Goal: Task Accomplishment & Management: Complete application form

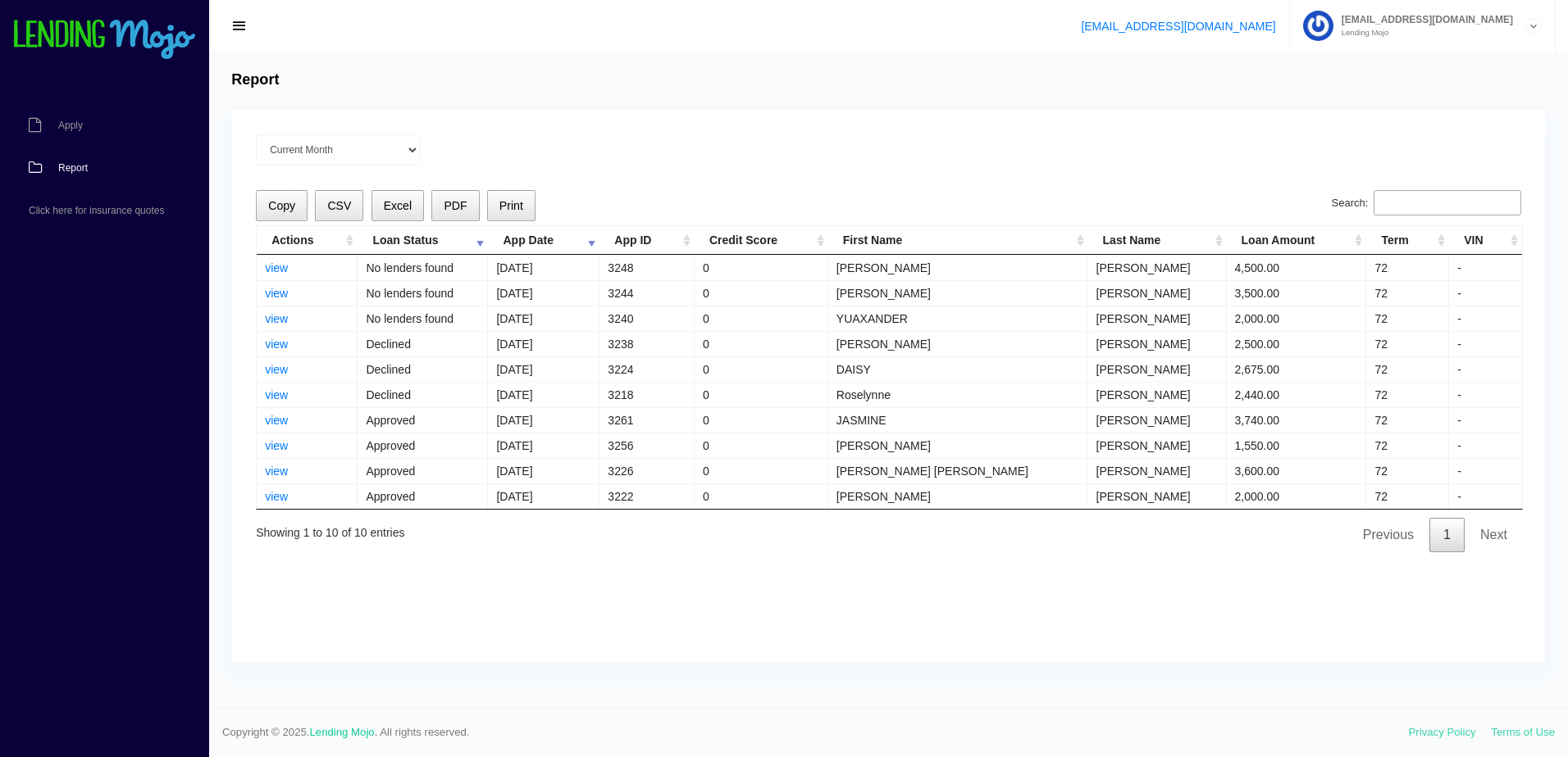
select select "Sep 2025"
click at [68, 124] on span "Apply" at bounding box center [70, 125] width 25 height 9
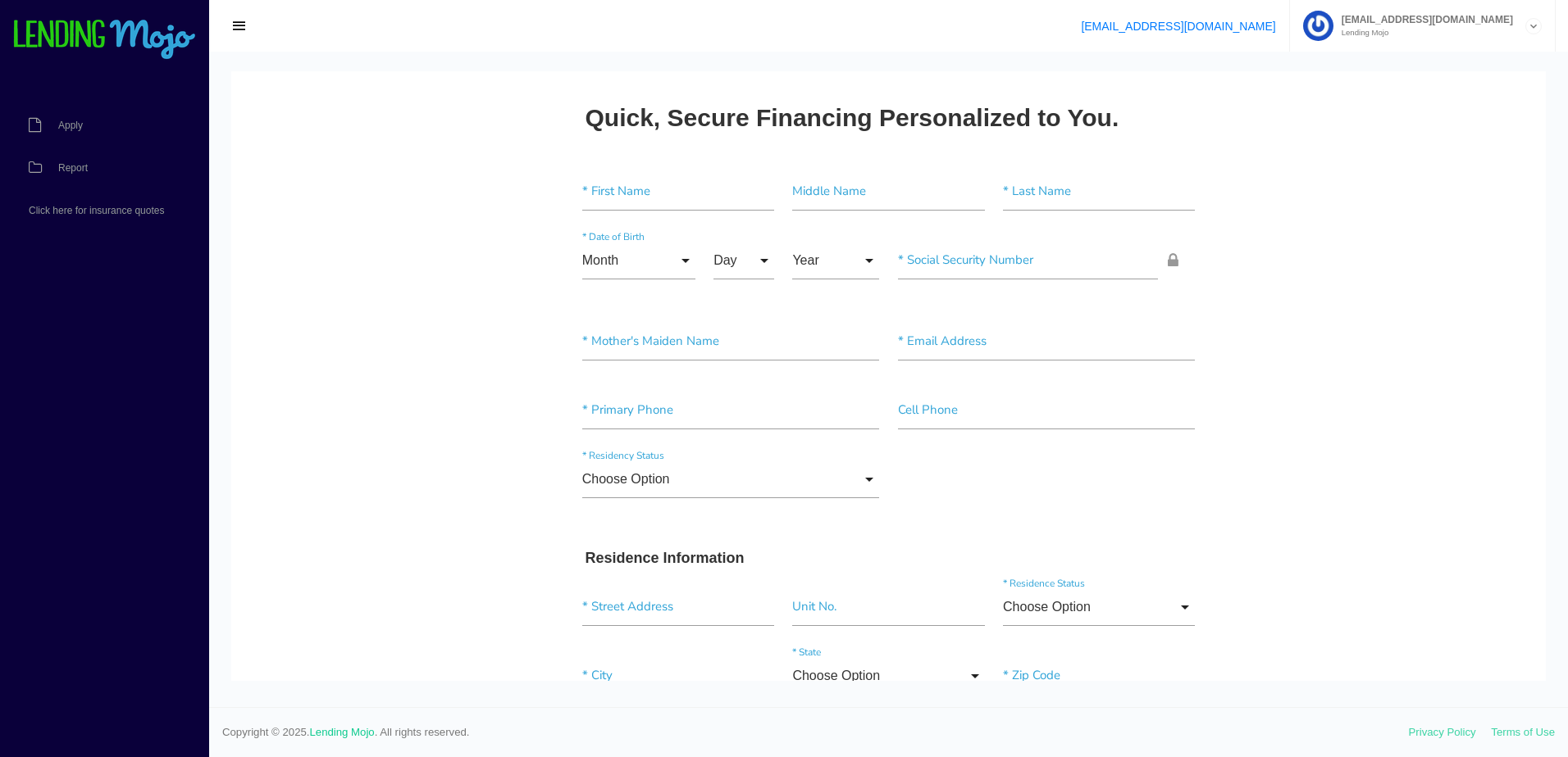
click at [656, 164] on div "* First Name Middle Name * Last Name" at bounding box center [889, 195] width 631 height 68
click at [624, 190] on input"] "text" at bounding box center [679, 192] width 192 height 38
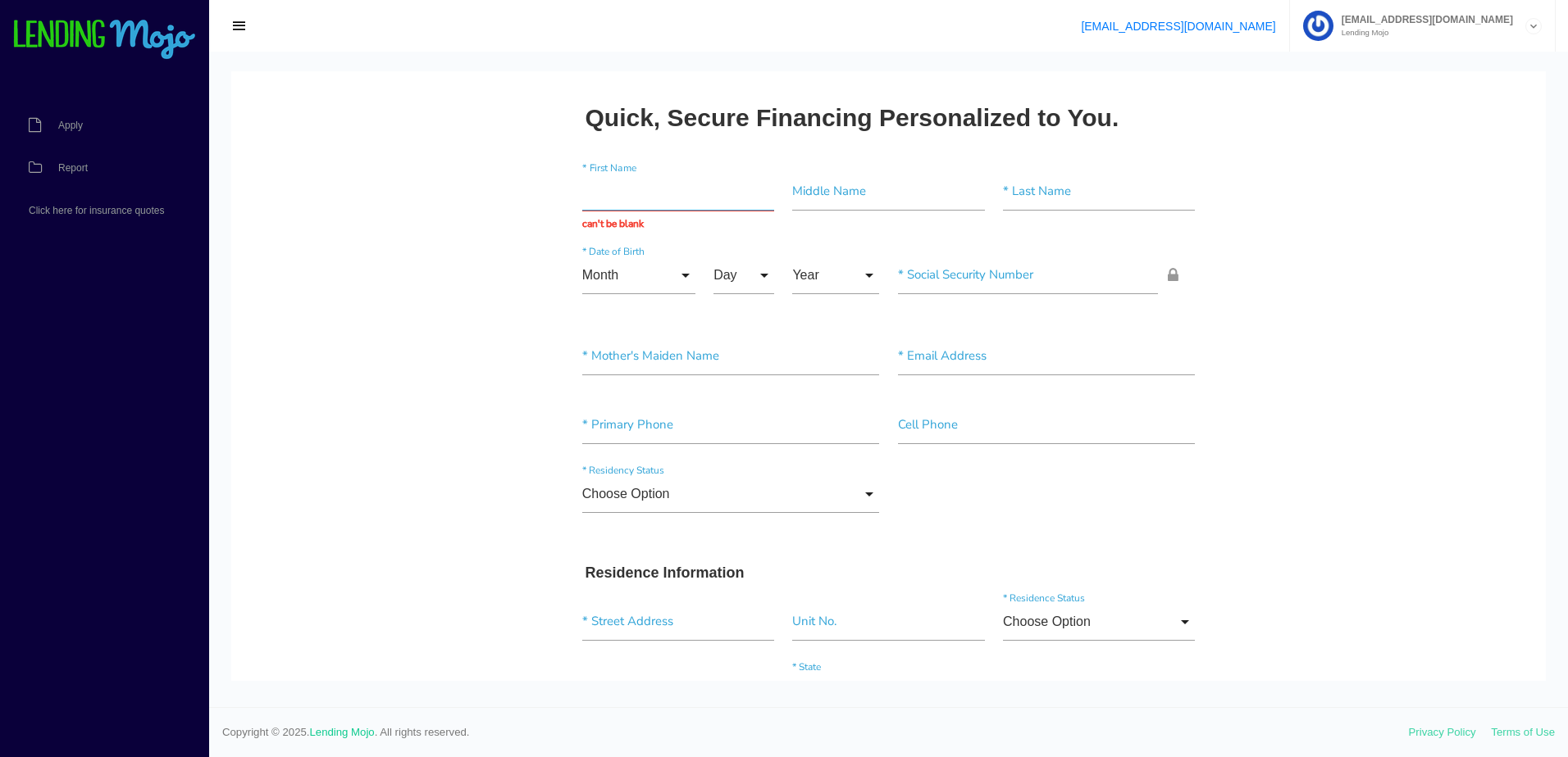
paste input "[PERSON_NAME]"
click at [678, 187] on input "[PERSON_NAME]" at bounding box center [679, 192] width 192 height 38
type input "[PERSON_NAME]"
drag, startPoint x: 1033, startPoint y: 194, endPoint x: 982, endPoint y: 204, distance: 52.0
click at [1033, 194] on input"] "text" at bounding box center [1099, 192] width 192 height 38
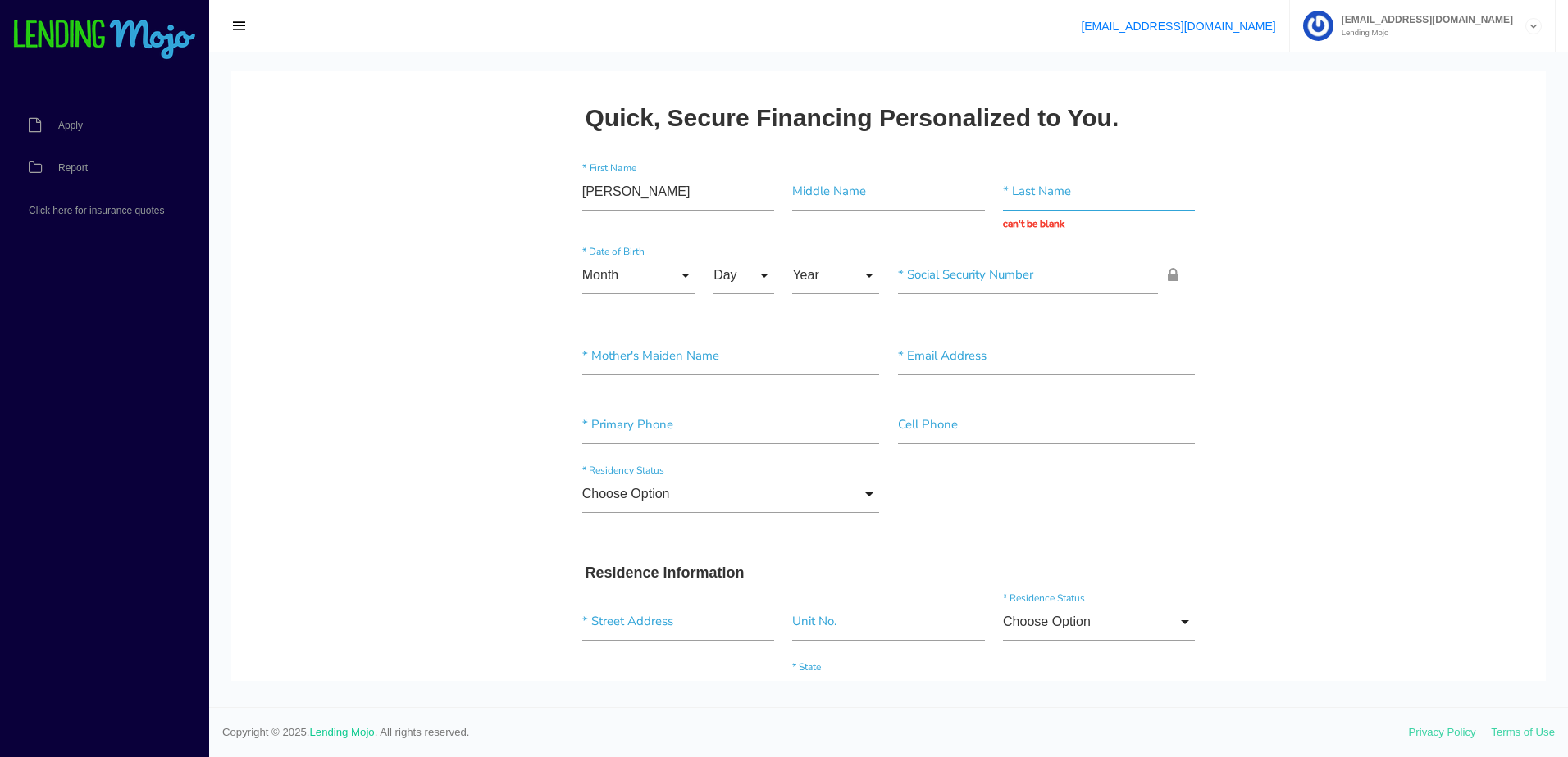
click at [1101, 199] on input "text" at bounding box center [1099, 192] width 192 height 38
paste input "[PERSON_NAME]"
type input "[PERSON_NAME]"
click at [878, 200] on input"] "text" at bounding box center [888, 192] width 192 height 38
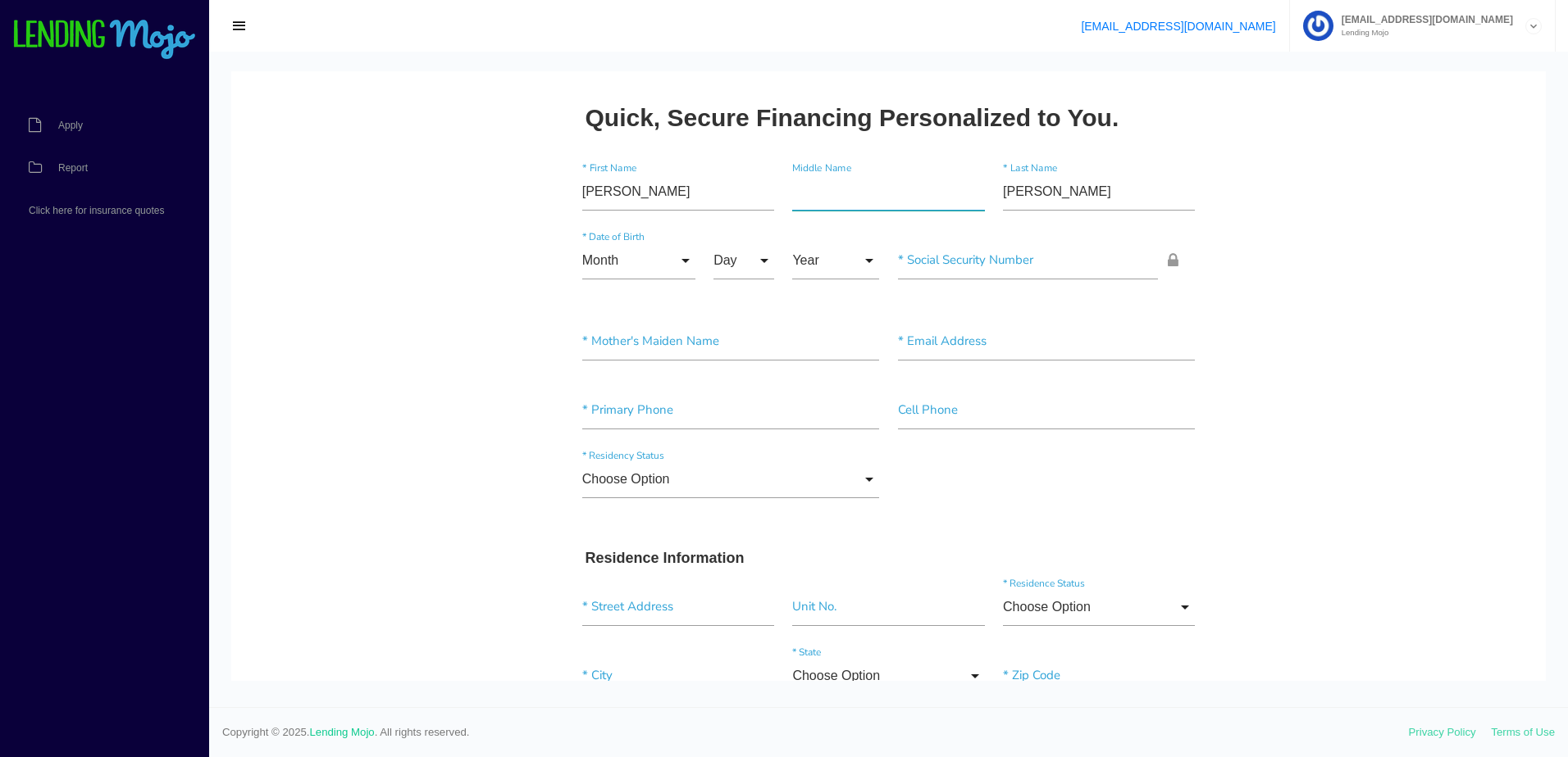
type input"] "S"
type input"] "A"
click at [637, 263] on input "Month" at bounding box center [639, 261] width 113 height 38
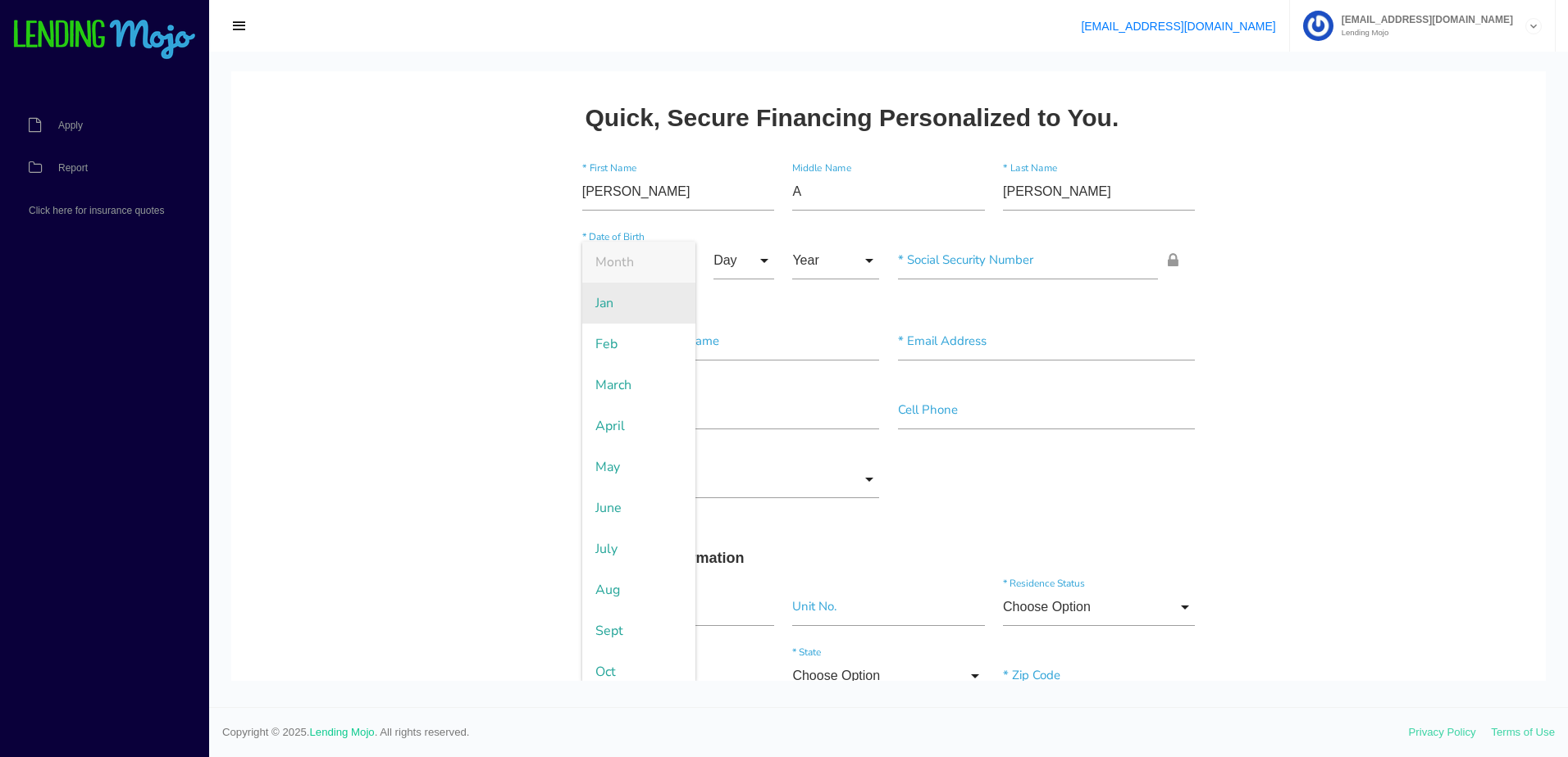
click at [621, 308] on span "Jan" at bounding box center [639, 303] width 113 height 41
type input "Jan"
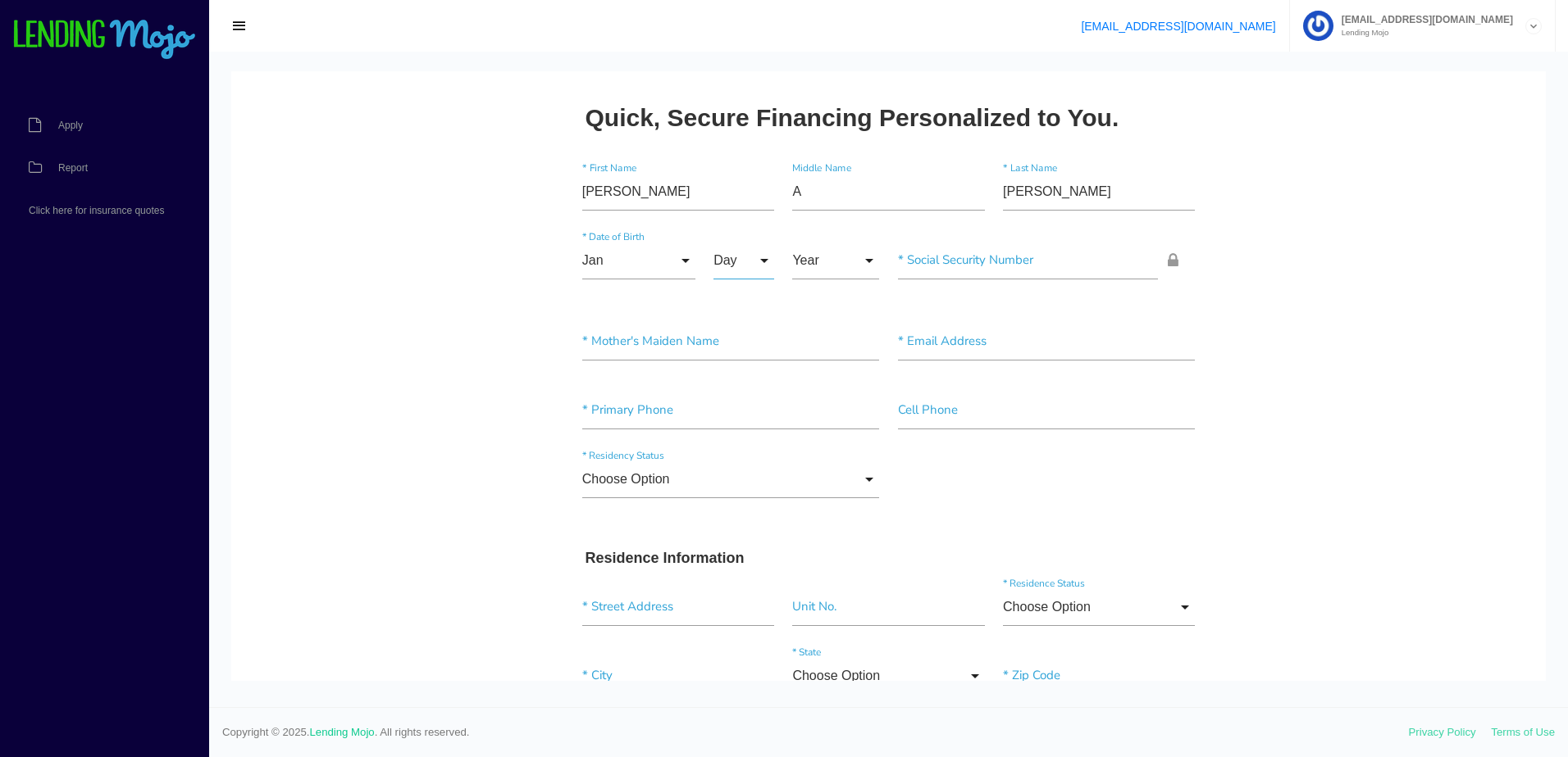
click at [748, 254] on input "Day" at bounding box center [744, 261] width 61 height 38
click at [732, 530] on span "28" at bounding box center [755, 537] width 82 height 41
type input "28"
click at [819, 260] on input "Year" at bounding box center [834, 261] width 86 height 38
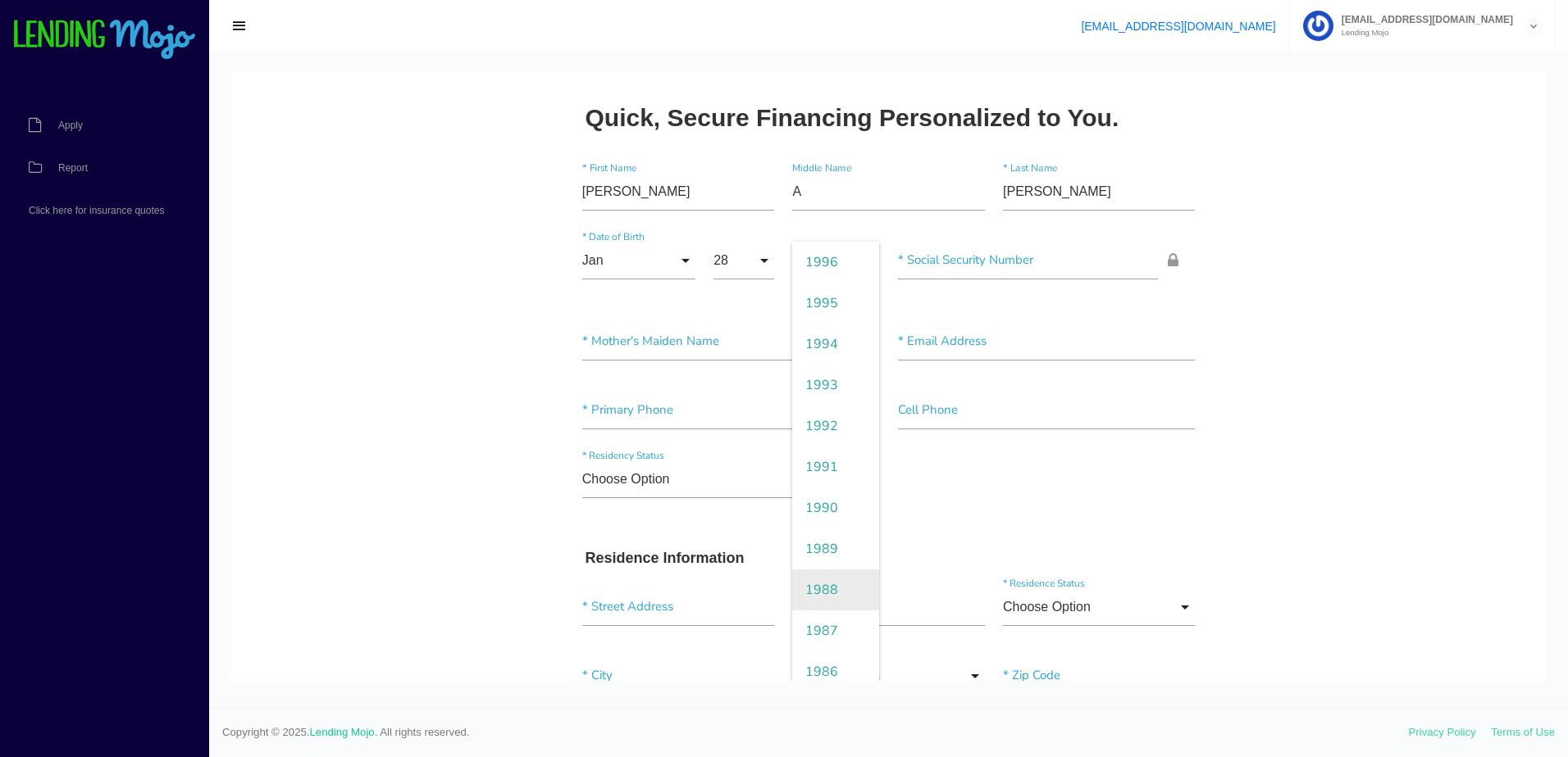
scroll to position [409, 0]
click at [831, 461] on span "1993" at bounding box center [834, 466] width 86 height 41
type input "1993"
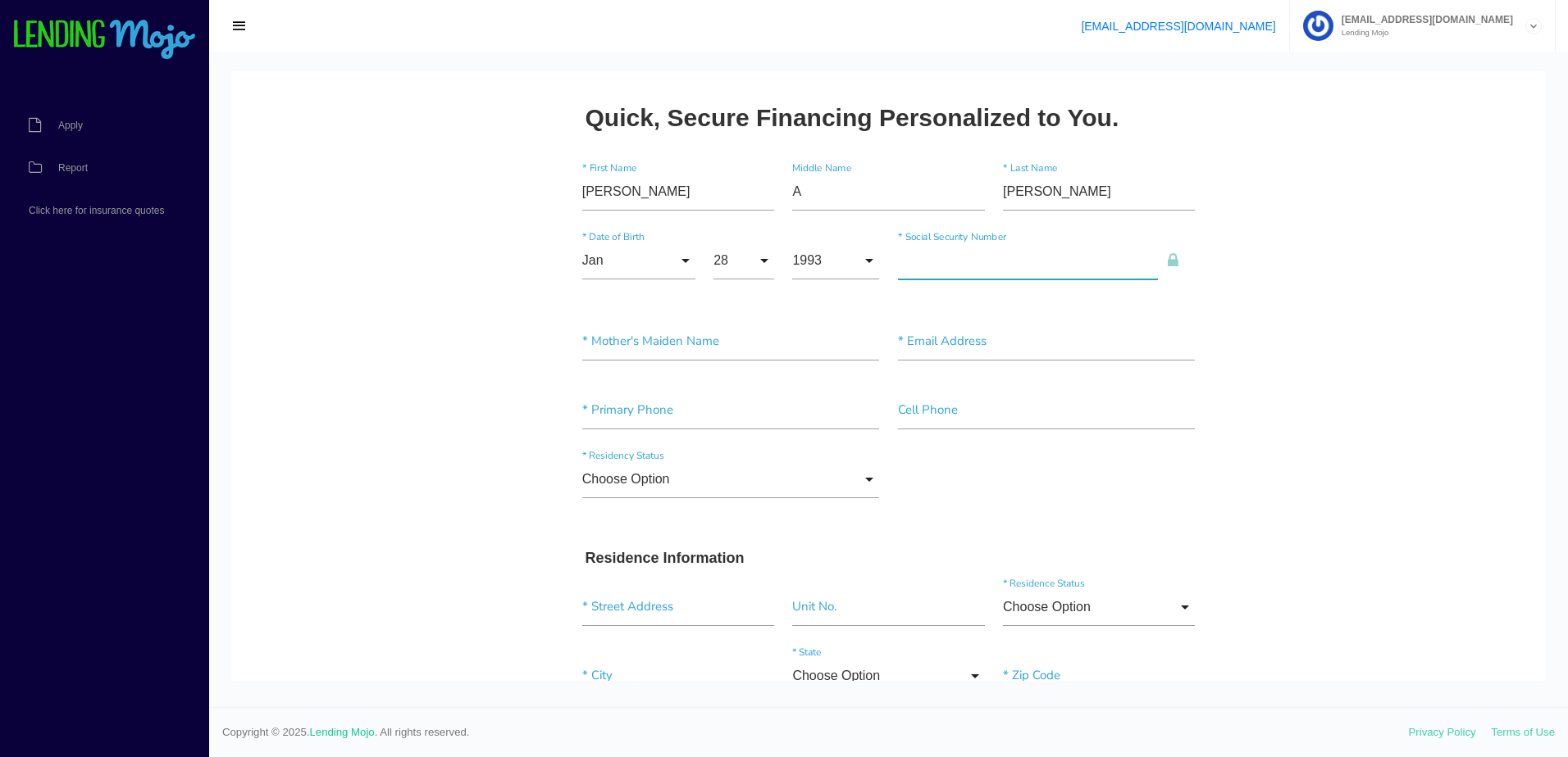
click at [953, 272] on input"] "text" at bounding box center [1028, 261] width 260 height 38
type input"] "585-97-5795"
type input"] "[PERSON_NAME]"
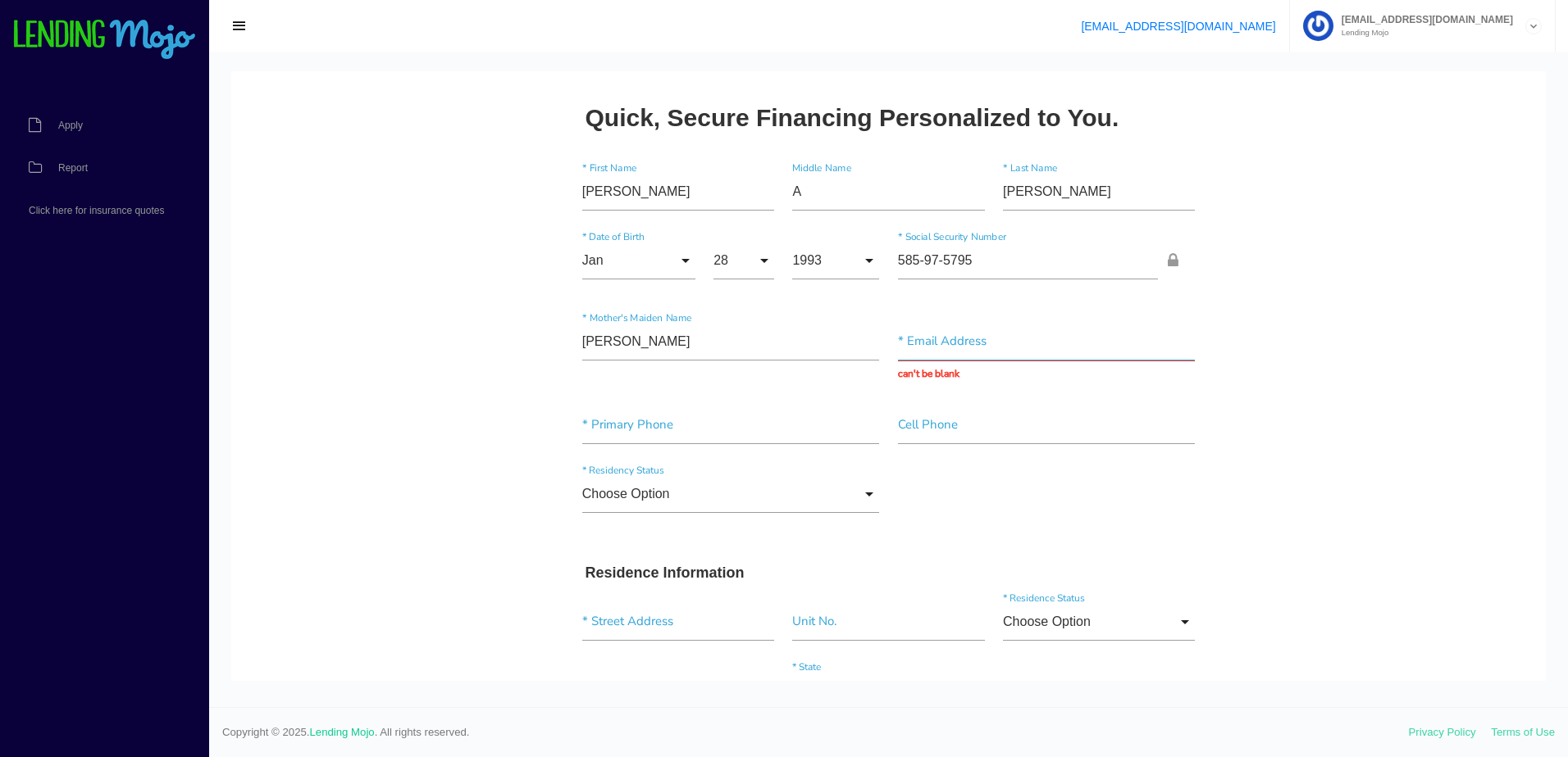
click at [987, 355] on input "text" at bounding box center [1046, 342] width 297 height 38
paste input "[PERSON_NAME][EMAIL_ADDRESS][DOMAIN_NAME]"
type input "[PERSON_NAME][EMAIL_ADDRESS][DOMAIN_NAME]"
click at [661, 421] on input"] "text" at bounding box center [731, 426] width 297 height 38
click at [677, 411] on input "text" at bounding box center [731, 410] width 297 height 38
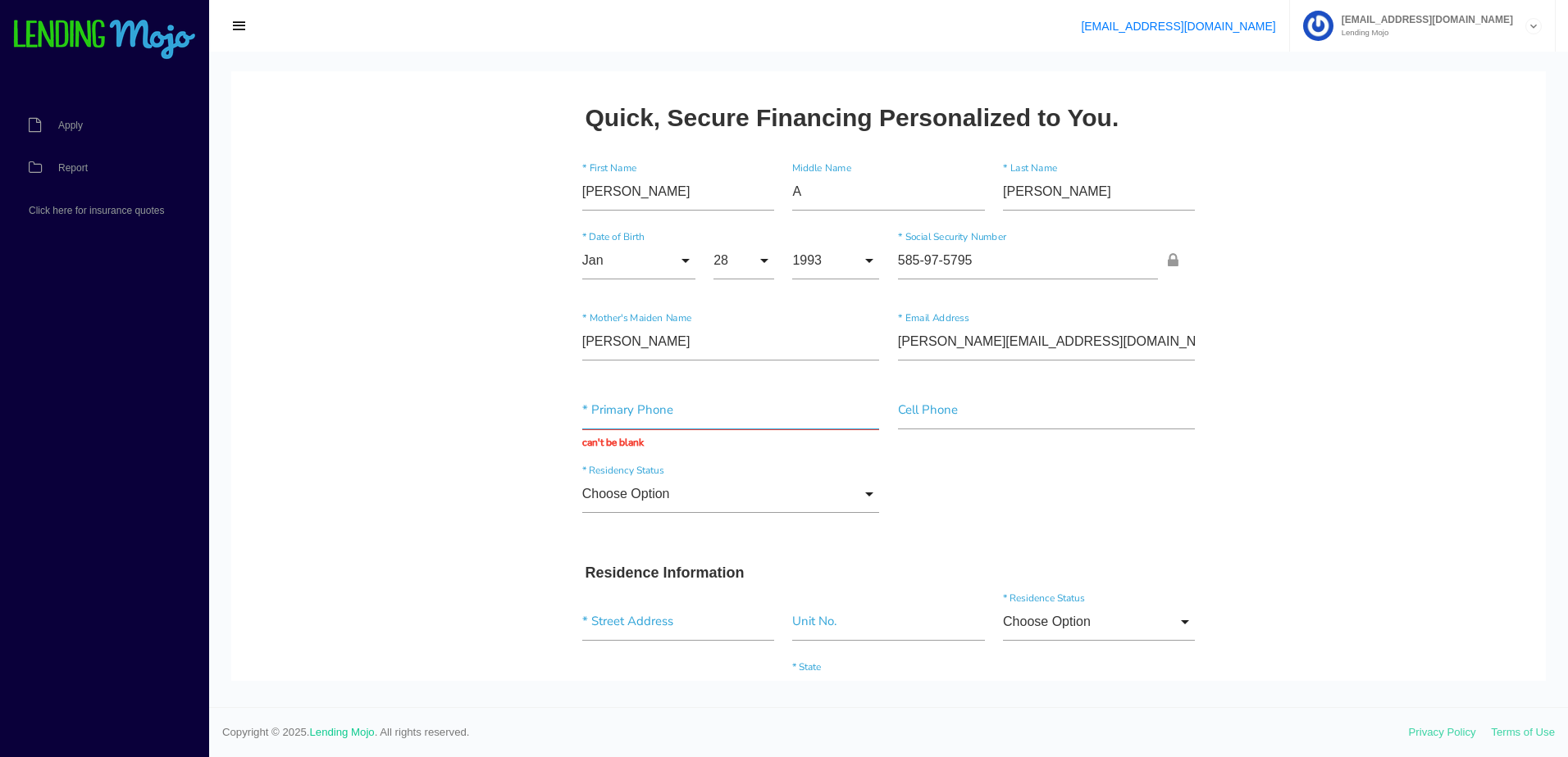
paste input "[PHONE_NUMBER]"
type input "[PHONE_NUMBER]"
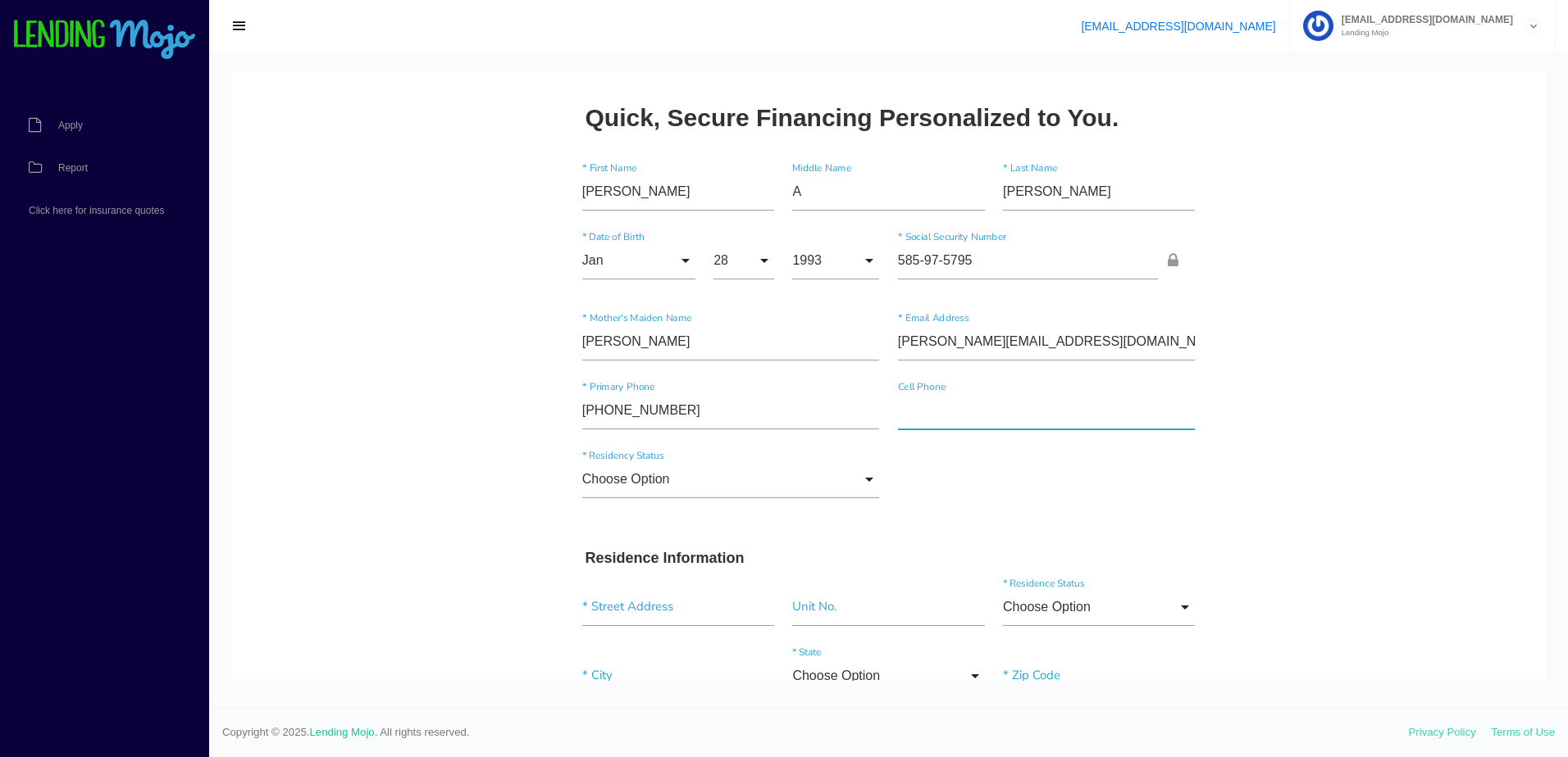
click at [966, 411] on input"] "text" at bounding box center [1046, 410] width 297 height 38
paste input"] "[PHONE_NUMBER]"
type input"] "[PHONE_NUMBER]"
click at [679, 487] on input "Choose Option" at bounding box center [731, 480] width 297 height 38
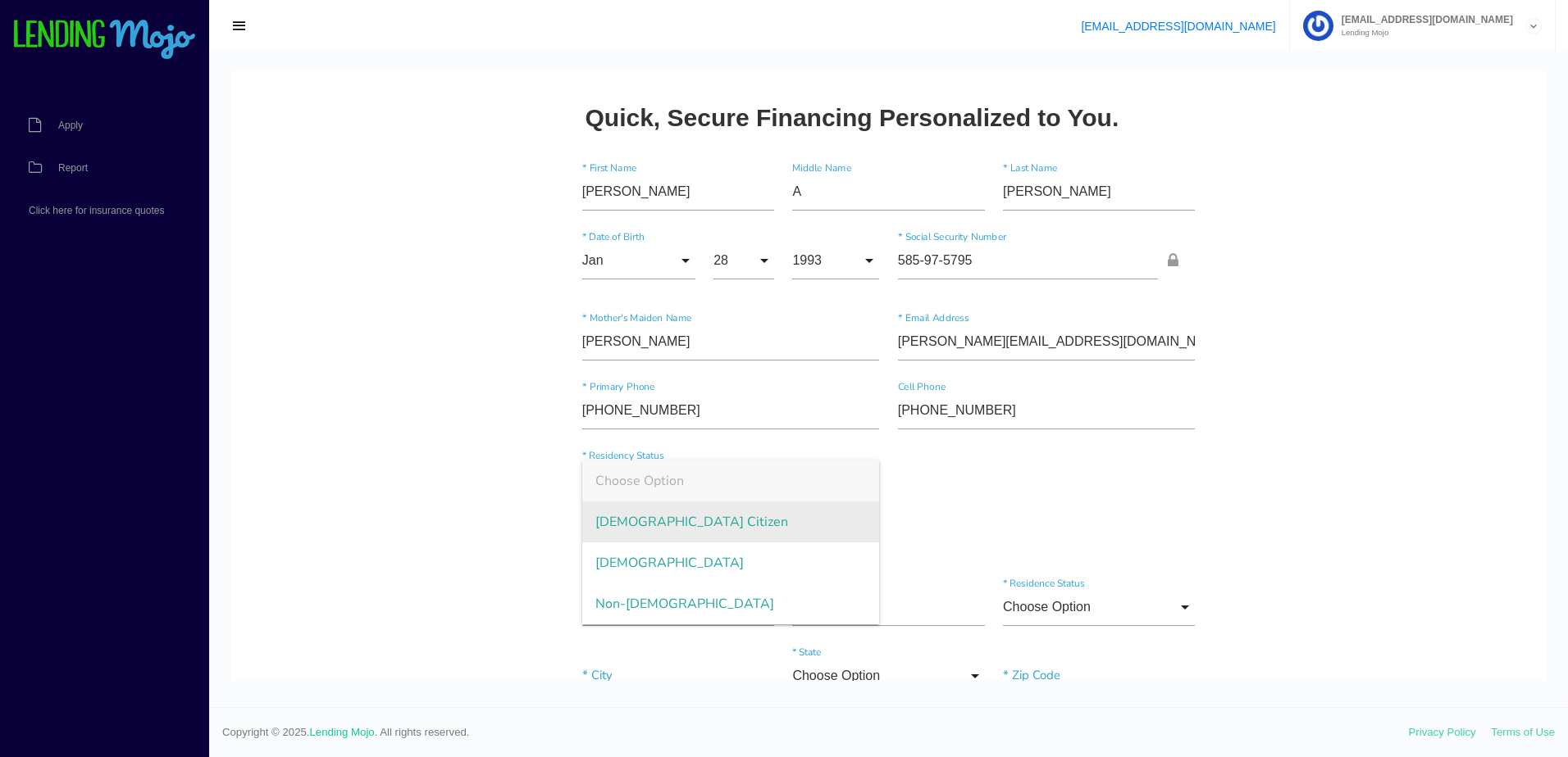
click at [657, 523] on span "[DEMOGRAPHIC_DATA] Citizen" at bounding box center [731, 521] width 297 height 41
type input "[DEMOGRAPHIC_DATA] Citizen"
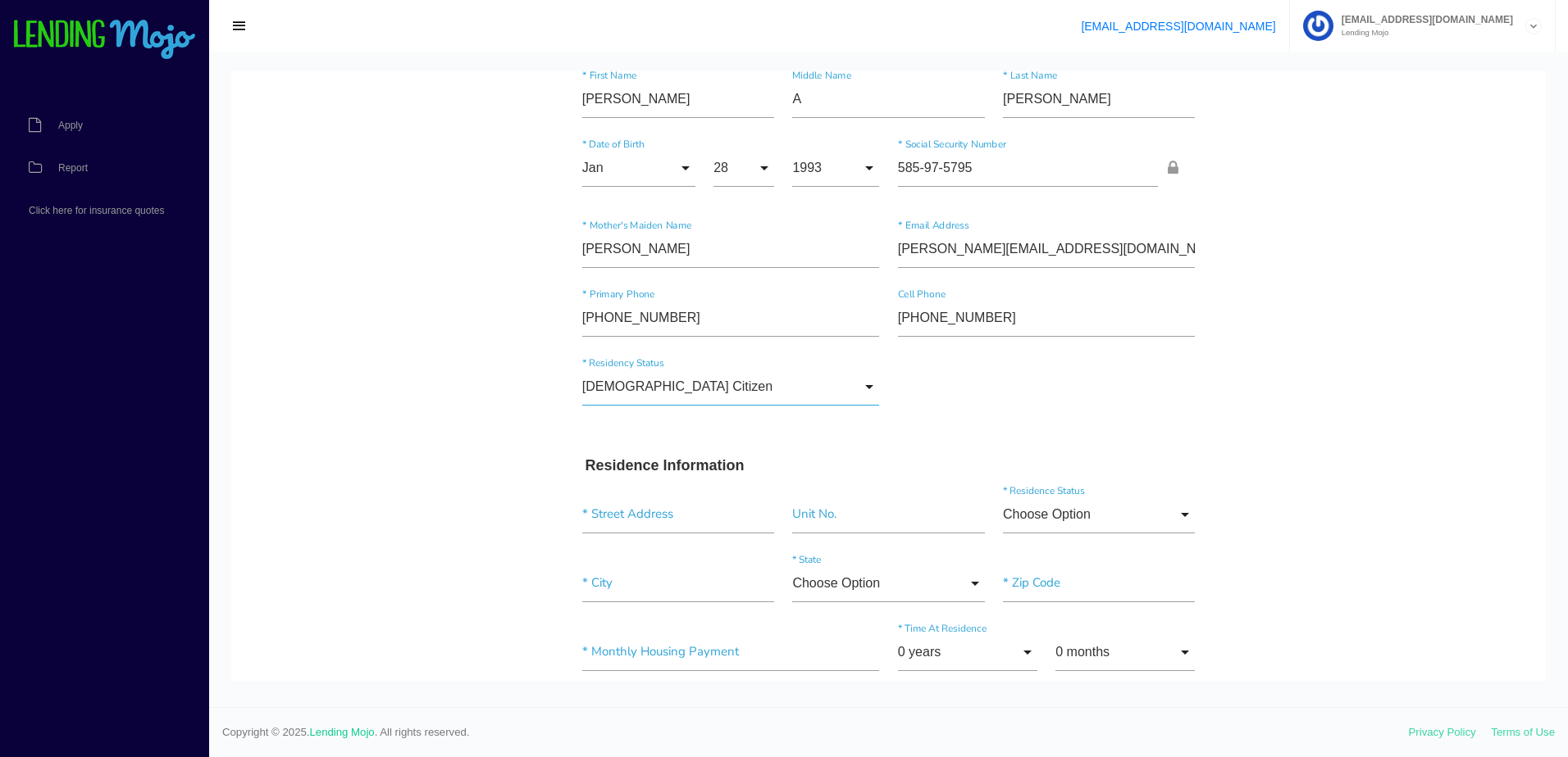
scroll to position [246, 0]
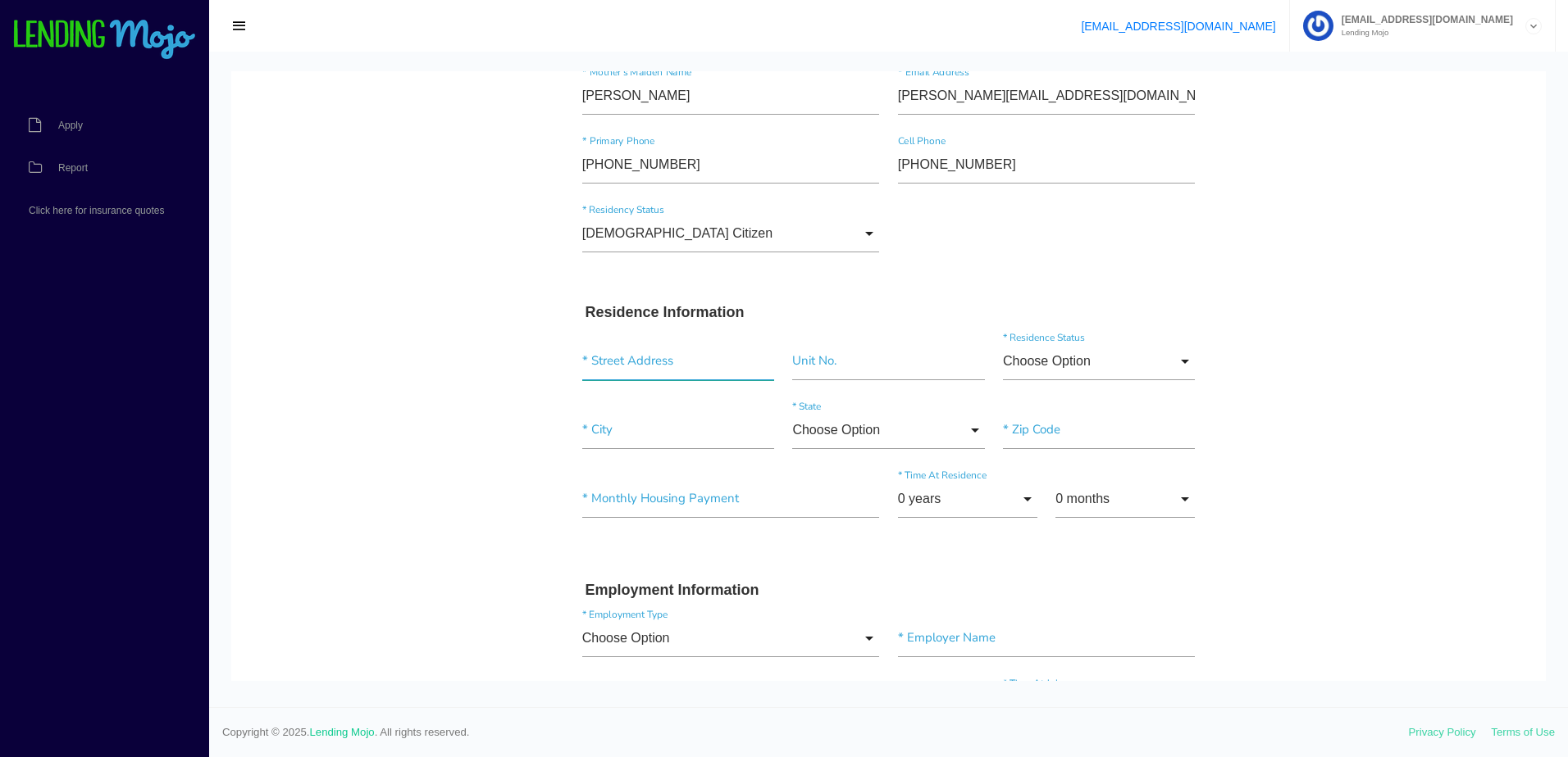
paste input "[STREET_ADDRESS][US_STATE]"
click at [687, 368] on input "text" at bounding box center [679, 362] width 192 height 38
type input "[STREET_ADDRESS][US_STATE]"
click at [909, 355] on input"] "text" at bounding box center [888, 362] width 192 height 38
click at [637, 439] on input"] "text" at bounding box center [679, 430] width 192 height 38
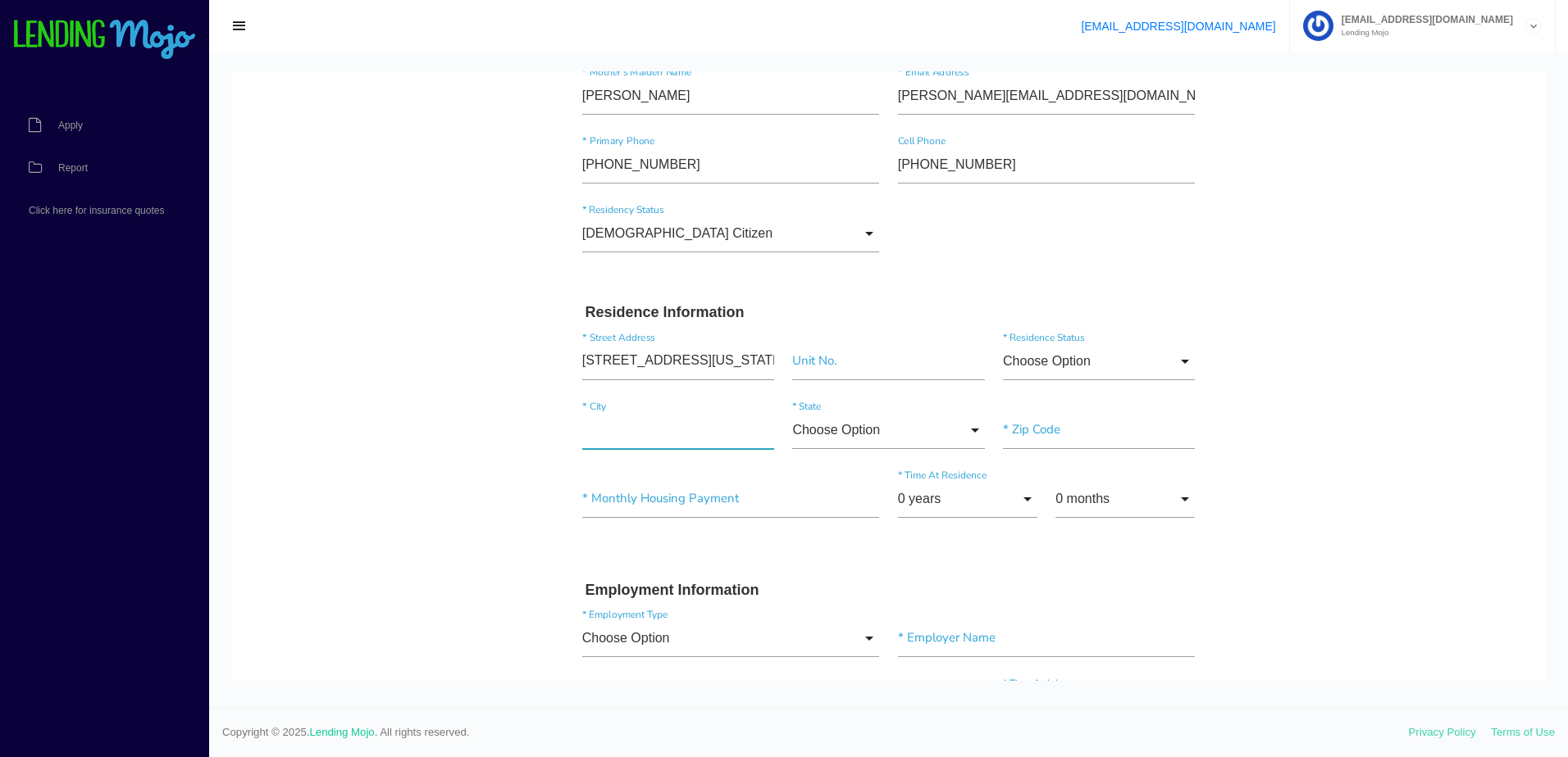
paste input"] "[GEOGRAPHIC_DATA]"
type input"] "[GEOGRAPHIC_DATA]"
click at [886, 435] on input "Choose Option" at bounding box center [888, 430] width 192 height 38
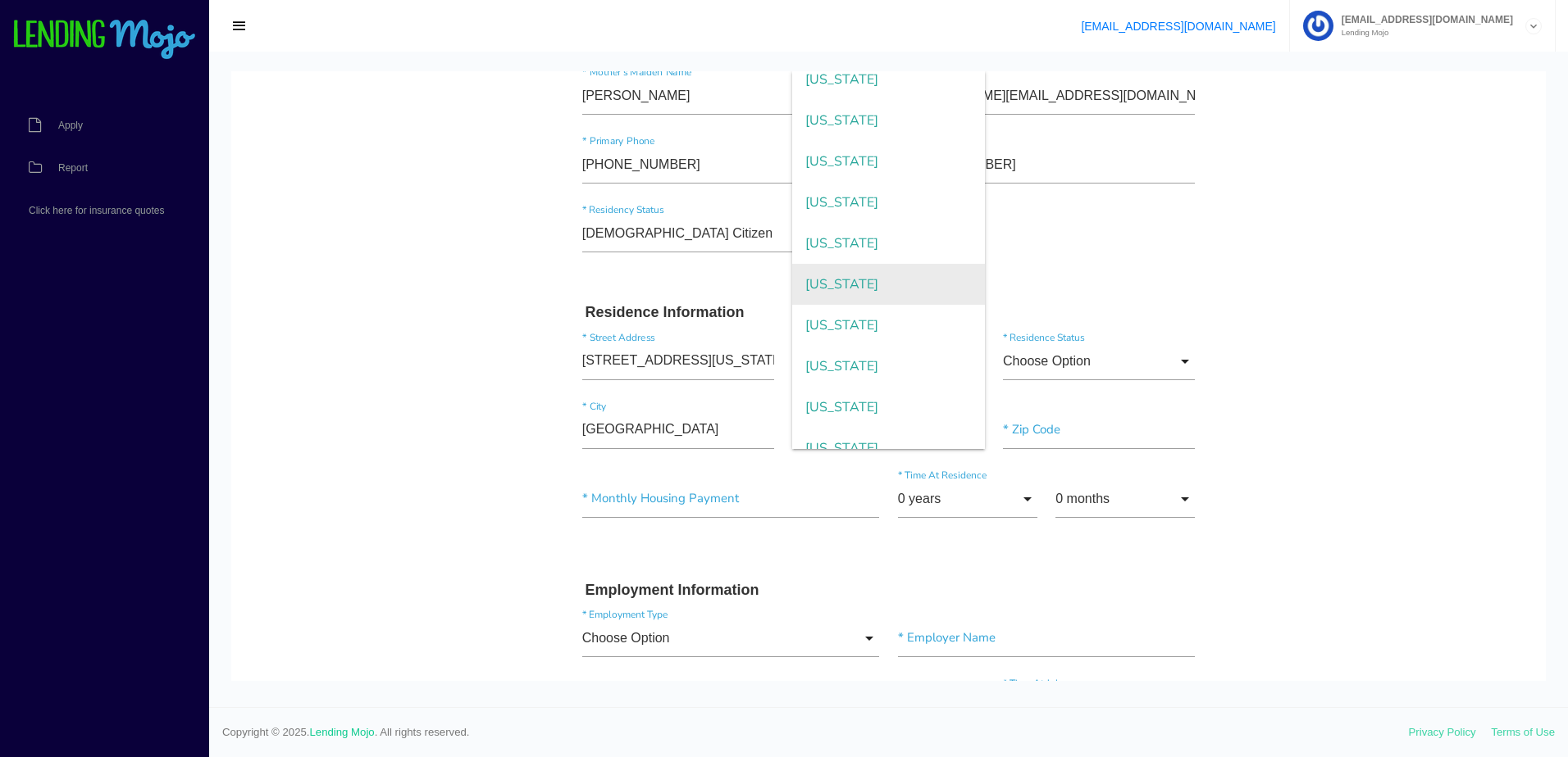
scroll to position [1312, 0]
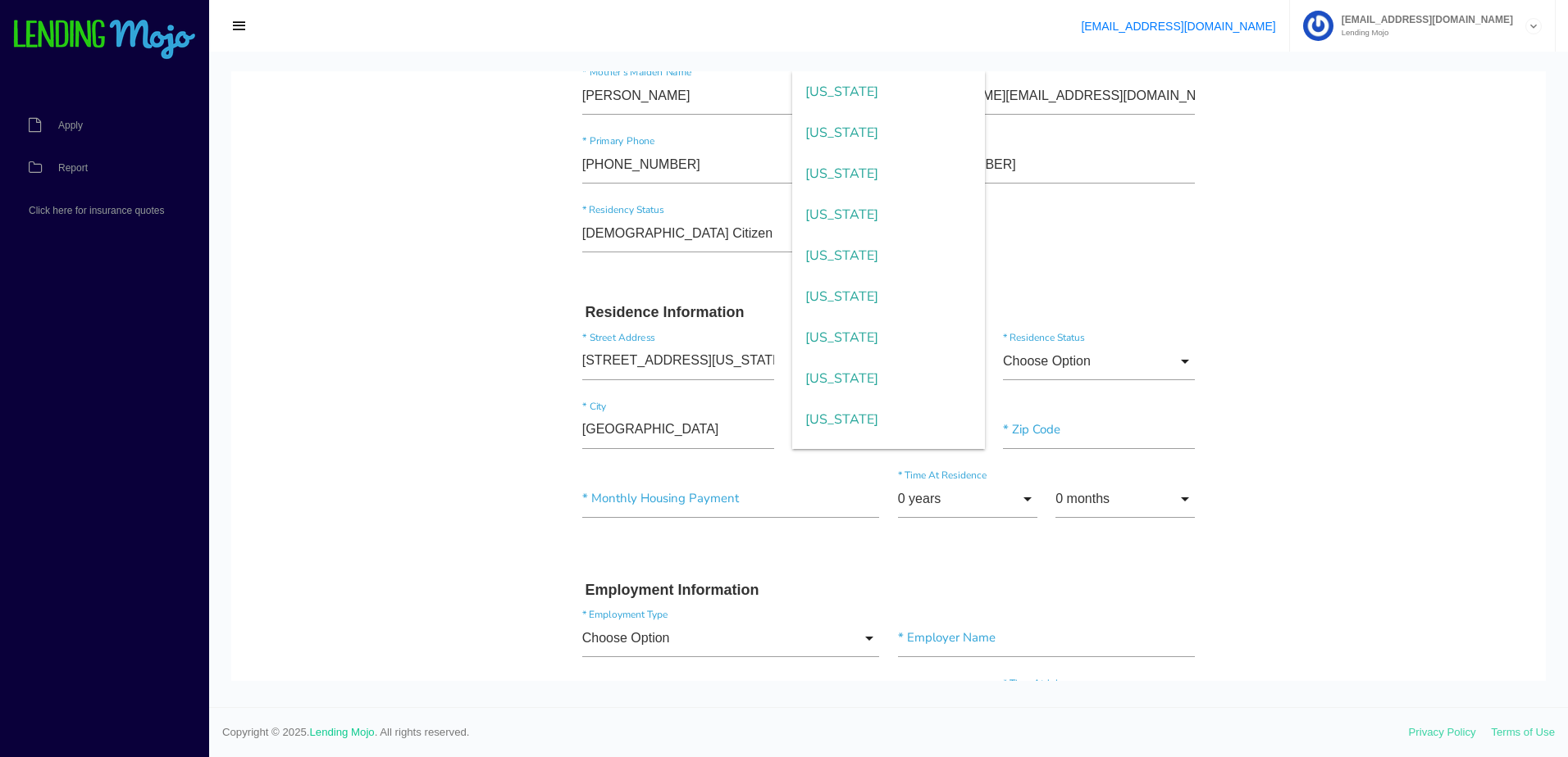
drag, startPoint x: 864, startPoint y: 142, endPoint x: 975, endPoint y: 230, distance: 141.7
click at [864, 142] on span "[US_STATE]" at bounding box center [888, 132] width 192 height 41
type input "[US_STATE]"
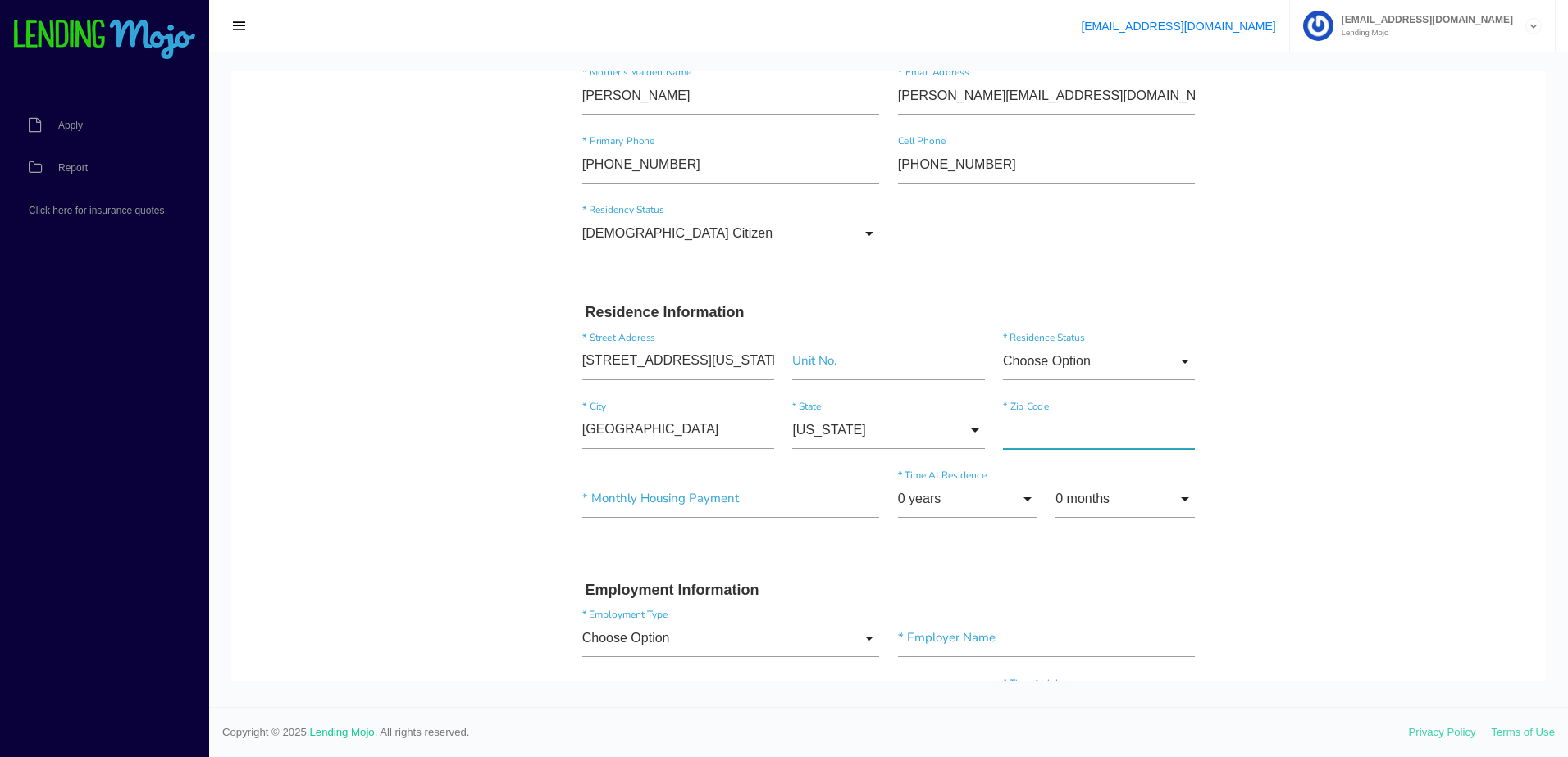
click at [1044, 439] on input"] "text" at bounding box center [1099, 430] width 192 height 38
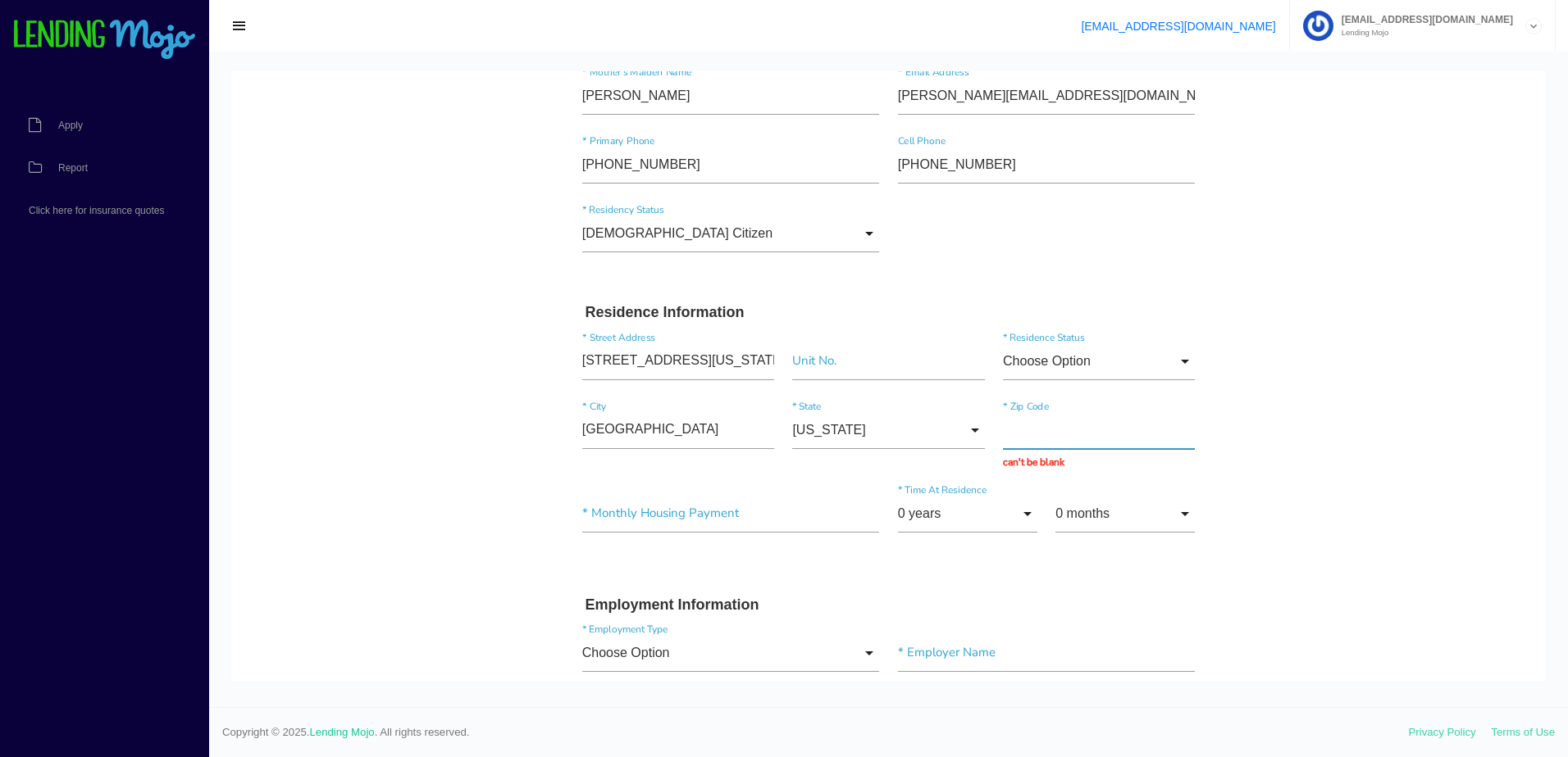
click at [1051, 427] on input "text" at bounding box center [1099, 430] width 192 height 38
paste input "87110"
type input "87110"
click at [1067, 359] on input "Choose Option" at bounding box center [1099, 362] width 192 height 38
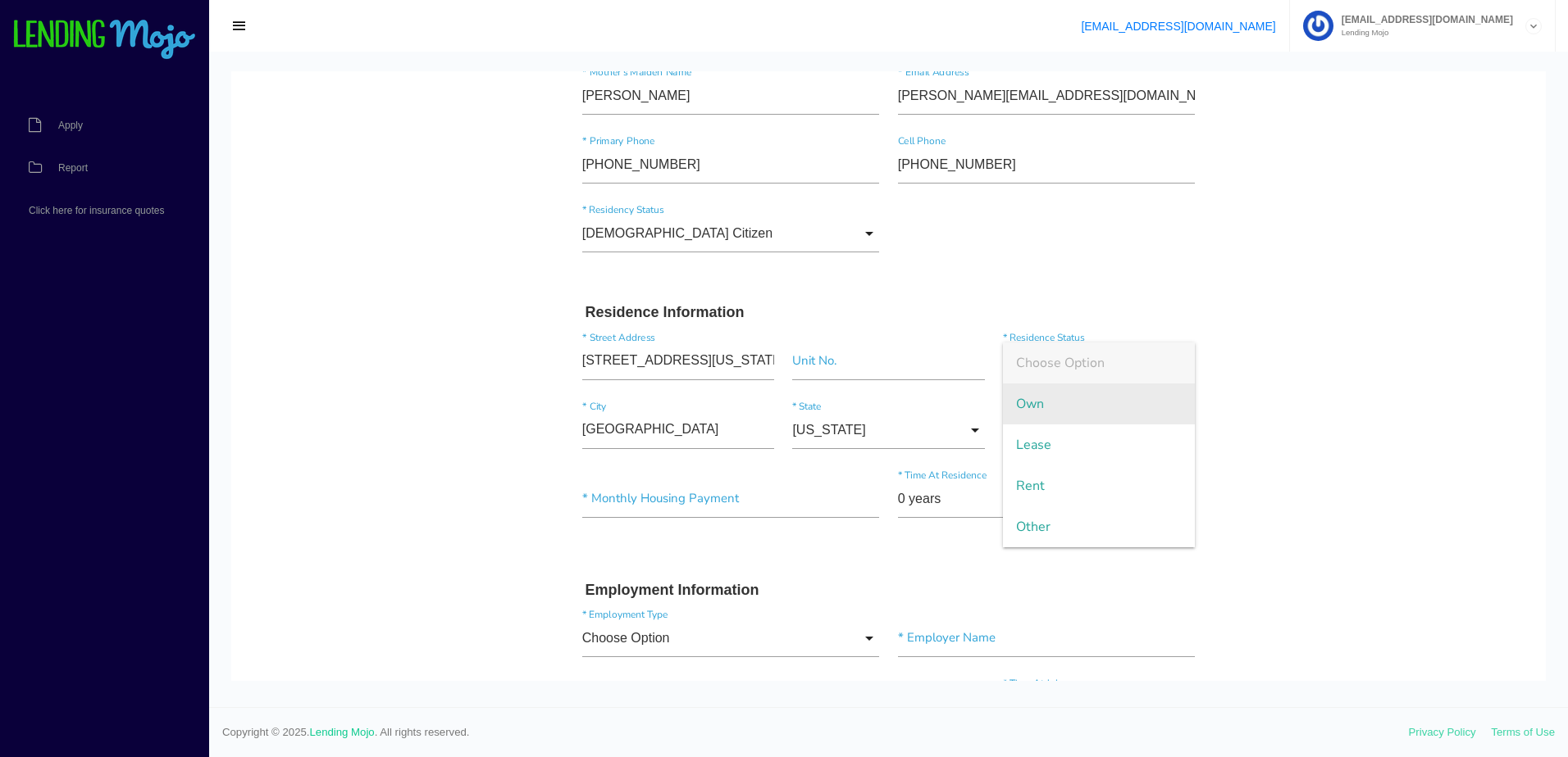
click at [1067, 411] on span "Own" at bounding box center [1099, 404] width 192 height 41
type input "Own"
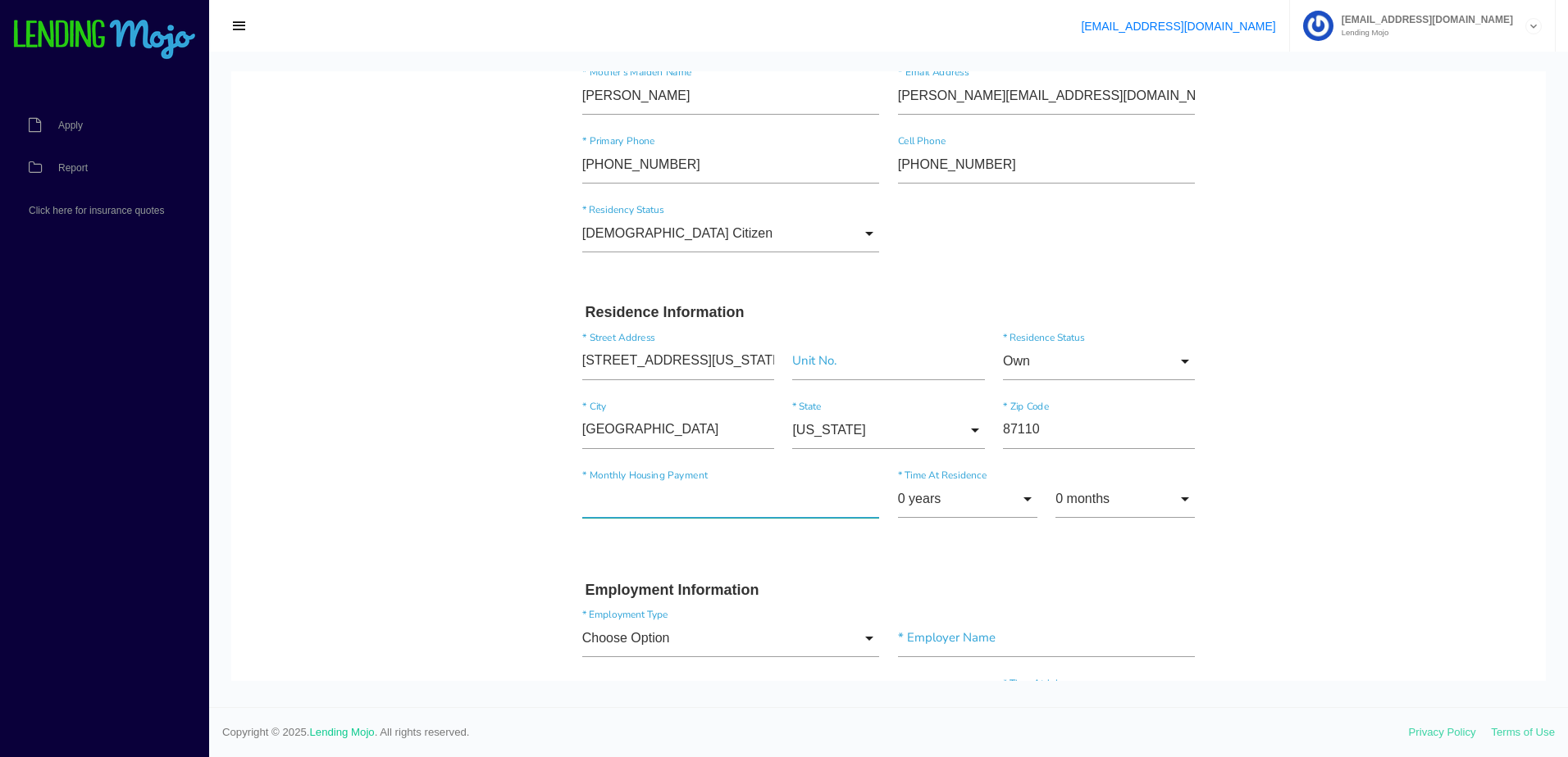
click at [713, 509] on input"] "text" at bounding box center [731, 500] width 297 height 38
type input"] "$0.00"
click at [1007, 503] on input "0 years" at bounding box center [967, 500] width 140 height 38
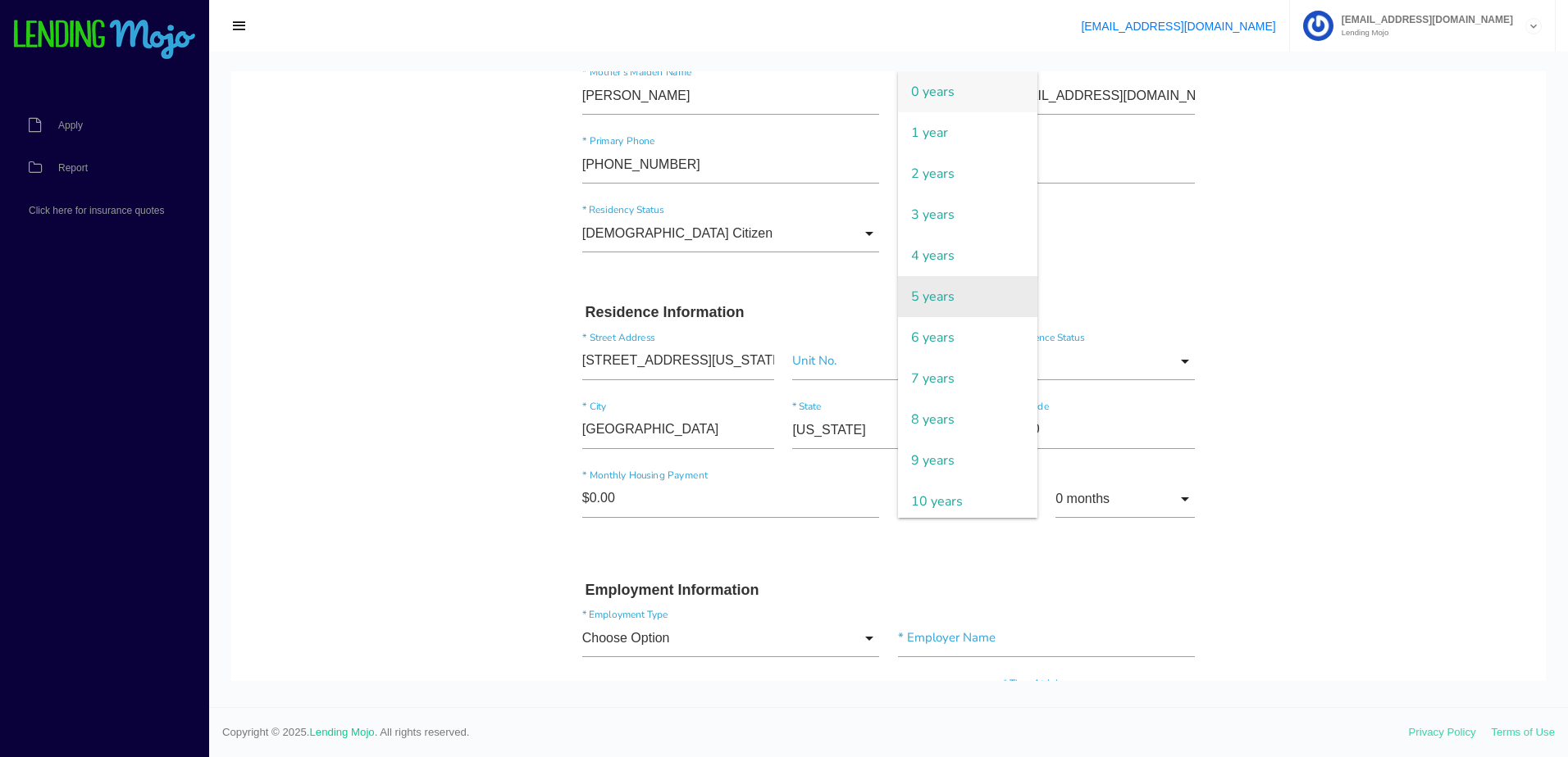
click at [941, 293] on span "5 years" at bounding box center [967, 296] width 140 height 41
type input "5 years"
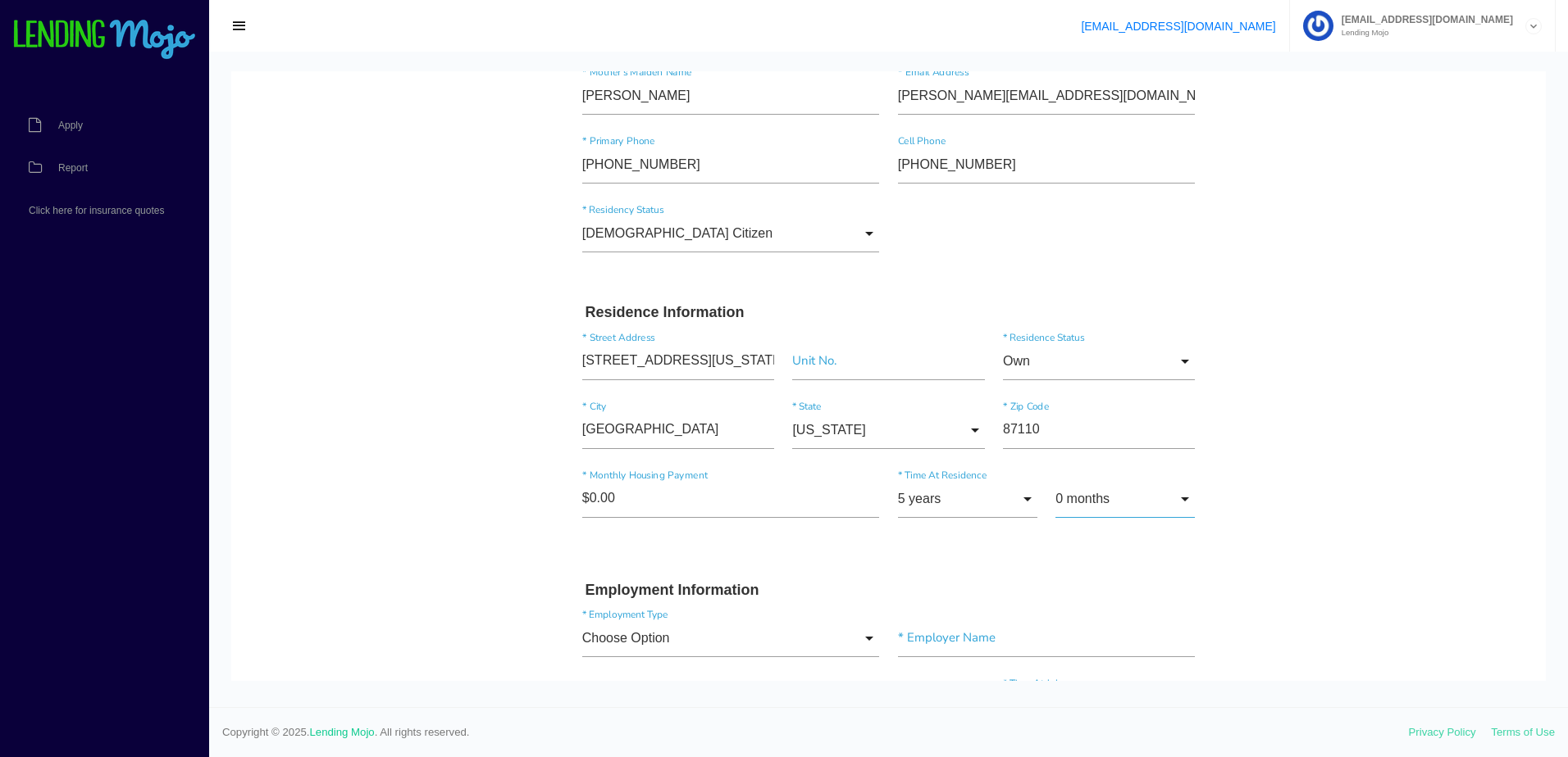
click at [1096, 510] on input "0 months" at bounding box center [1124, 500] width 140 height 38
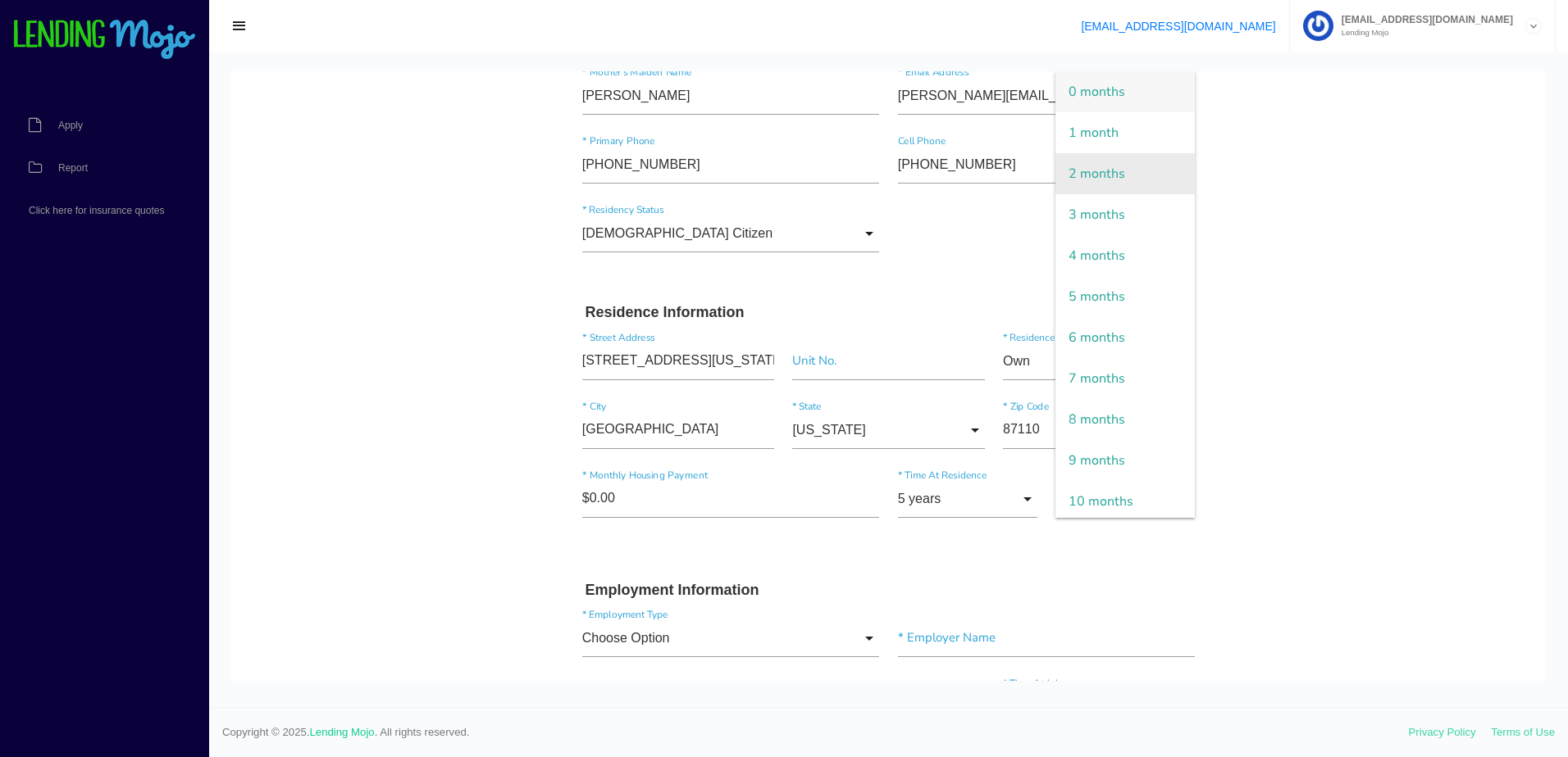
click at [1110, 184] on span "2 months" at bounding box center [1124, 173] width 140 height 41
type input "2 months"
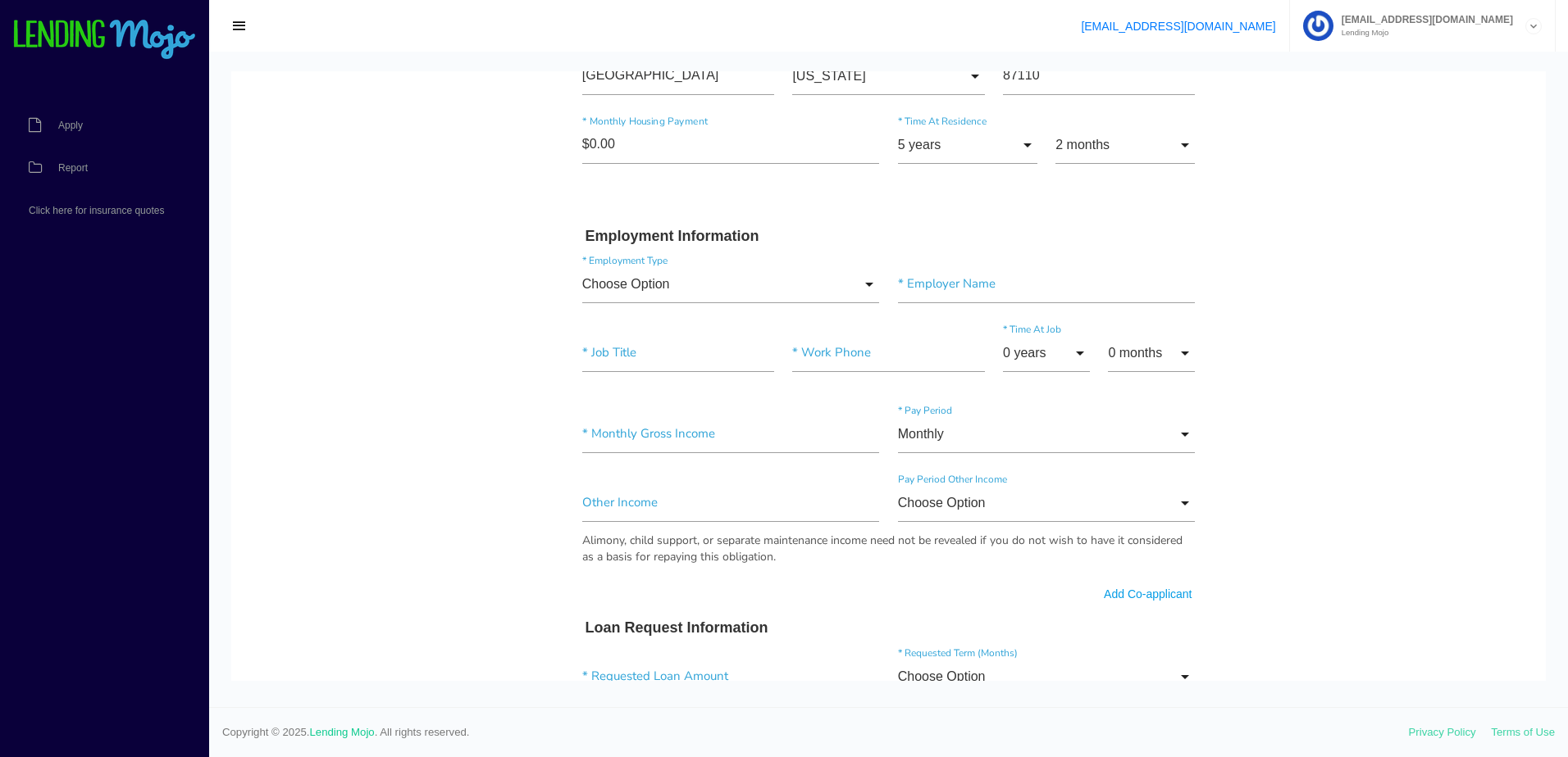
scroll to position [655, 0]
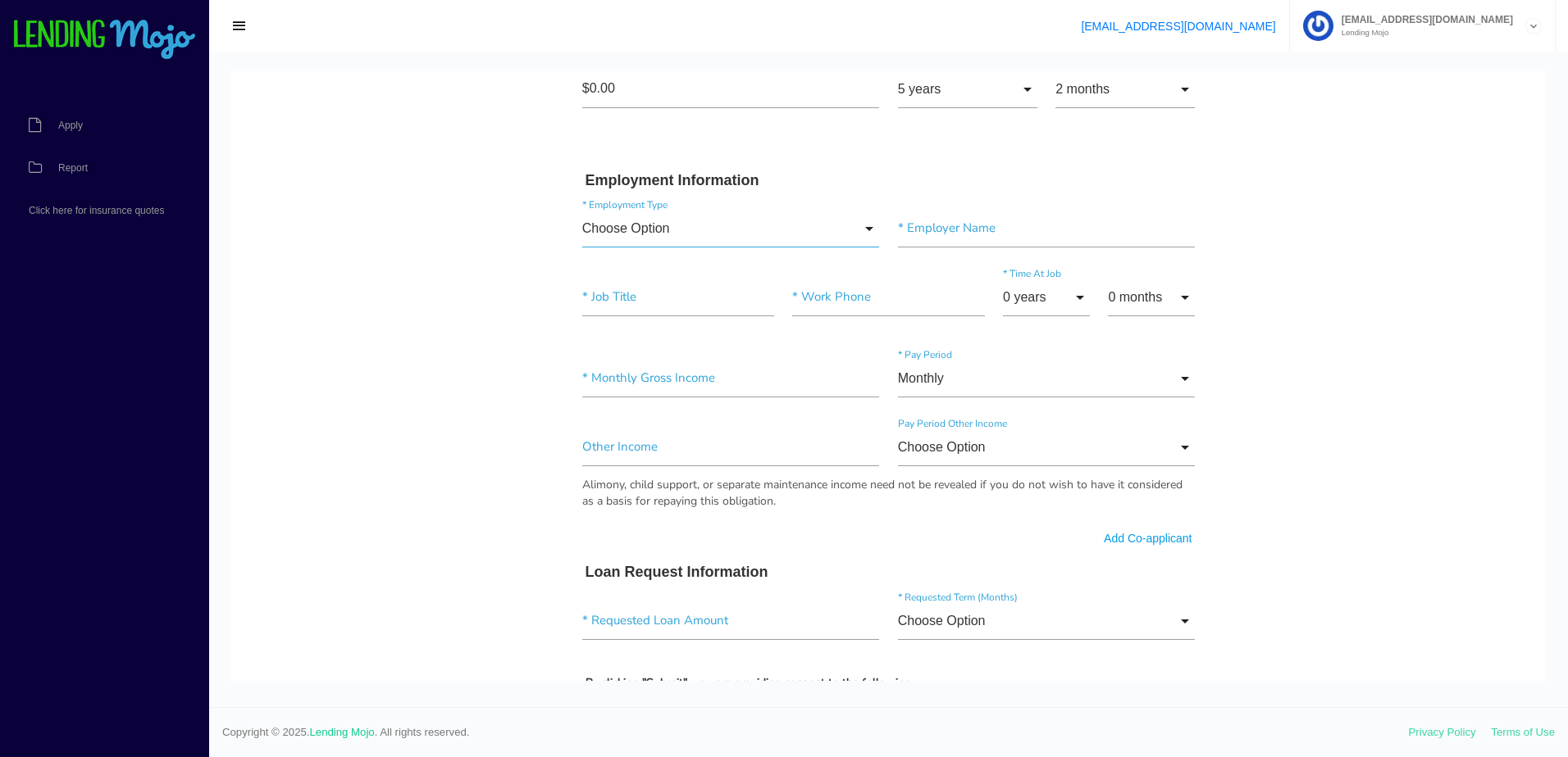
click at [682, 217] on input "Choose Option" at bounding box center [731, 229] width 297 height 38
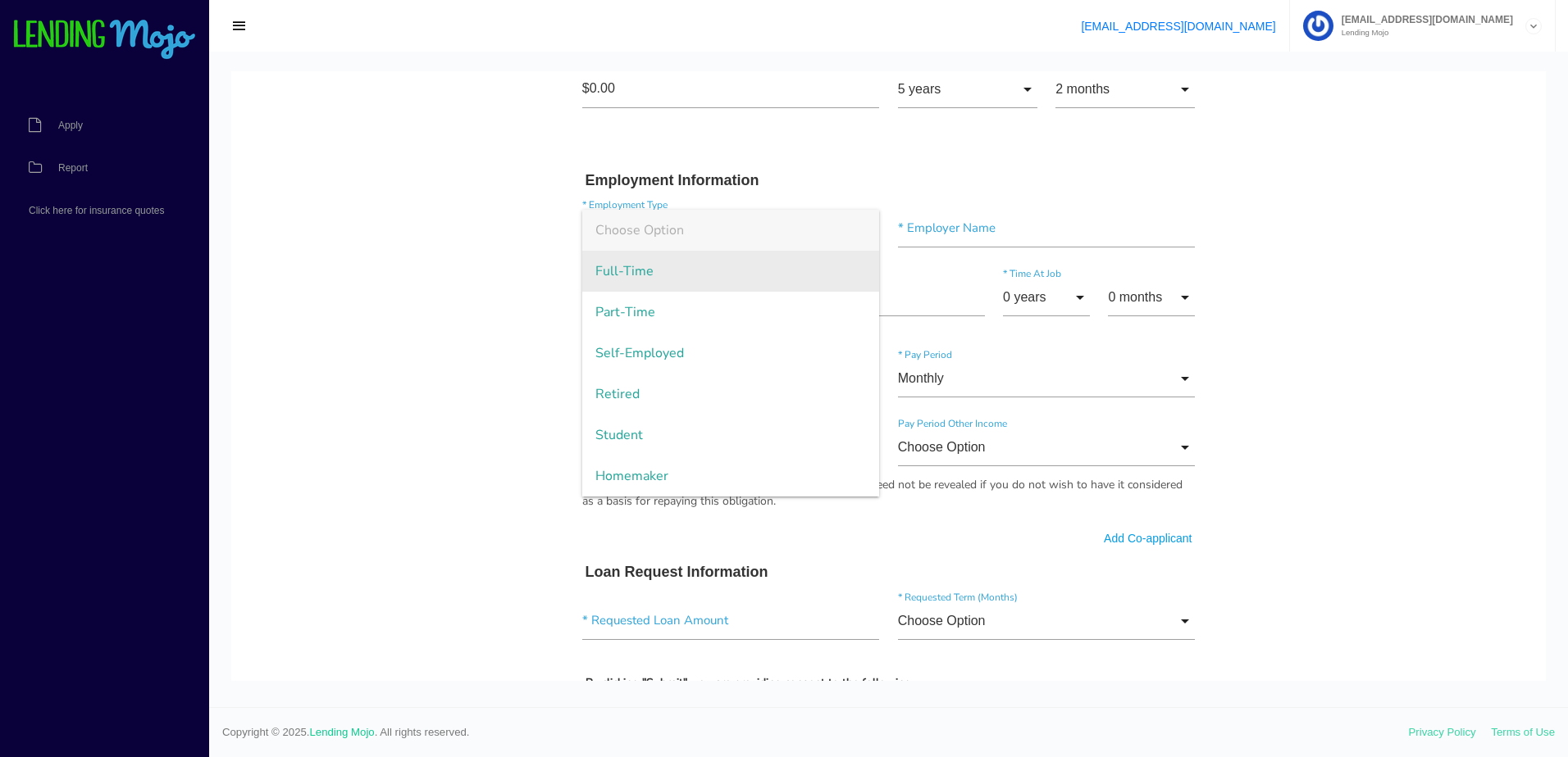
click at [641, 274] on span "Full-Time" at bounding box center [731, 271] width 297 height 41
type input "Full-Time"
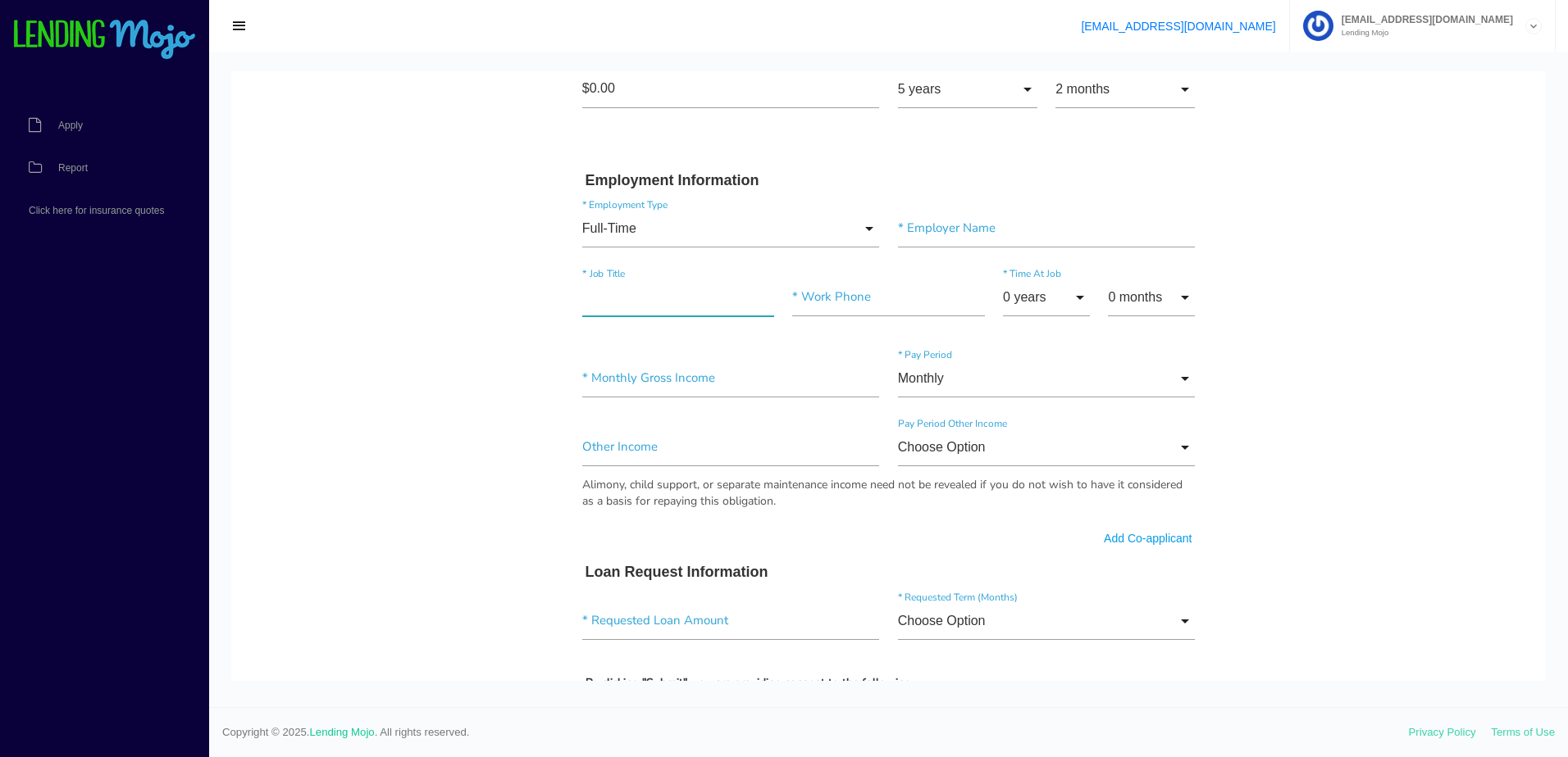
click at [677, 308] on input"] "text" at bounding box center [679, 297] width 192 height 38
paste input"] "GENERAL MANAGER"
type input"] "GENERAL MANAGER"
click at [1018, 229] on input"] "text" at bounding box center [1046, 229] width 297 height 38
paste input"] "CRUNCH FITNESS"
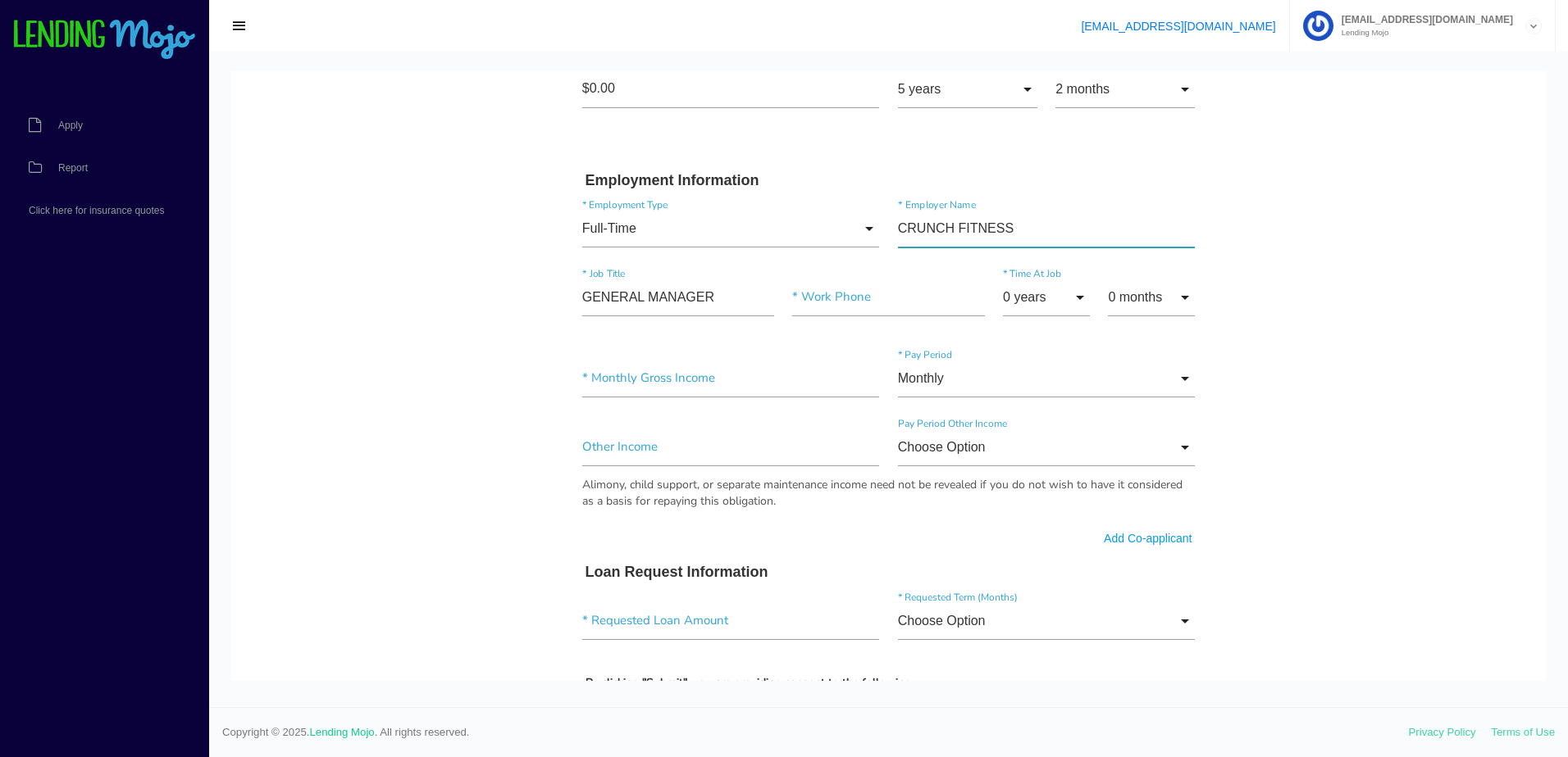
type input"] "CRUNCH FITNESS"
click at [853, 293] on input"] "text" at bounding box center [888, 297] width 192 height 38
click at [880, 301] on input "text" at bounding box center [888, 297] width 192 height 38
click at [840, 293] on input "text" at bounding box center [888, 297] width 192 height 38
paste input "[PHONE_NUMBER]"
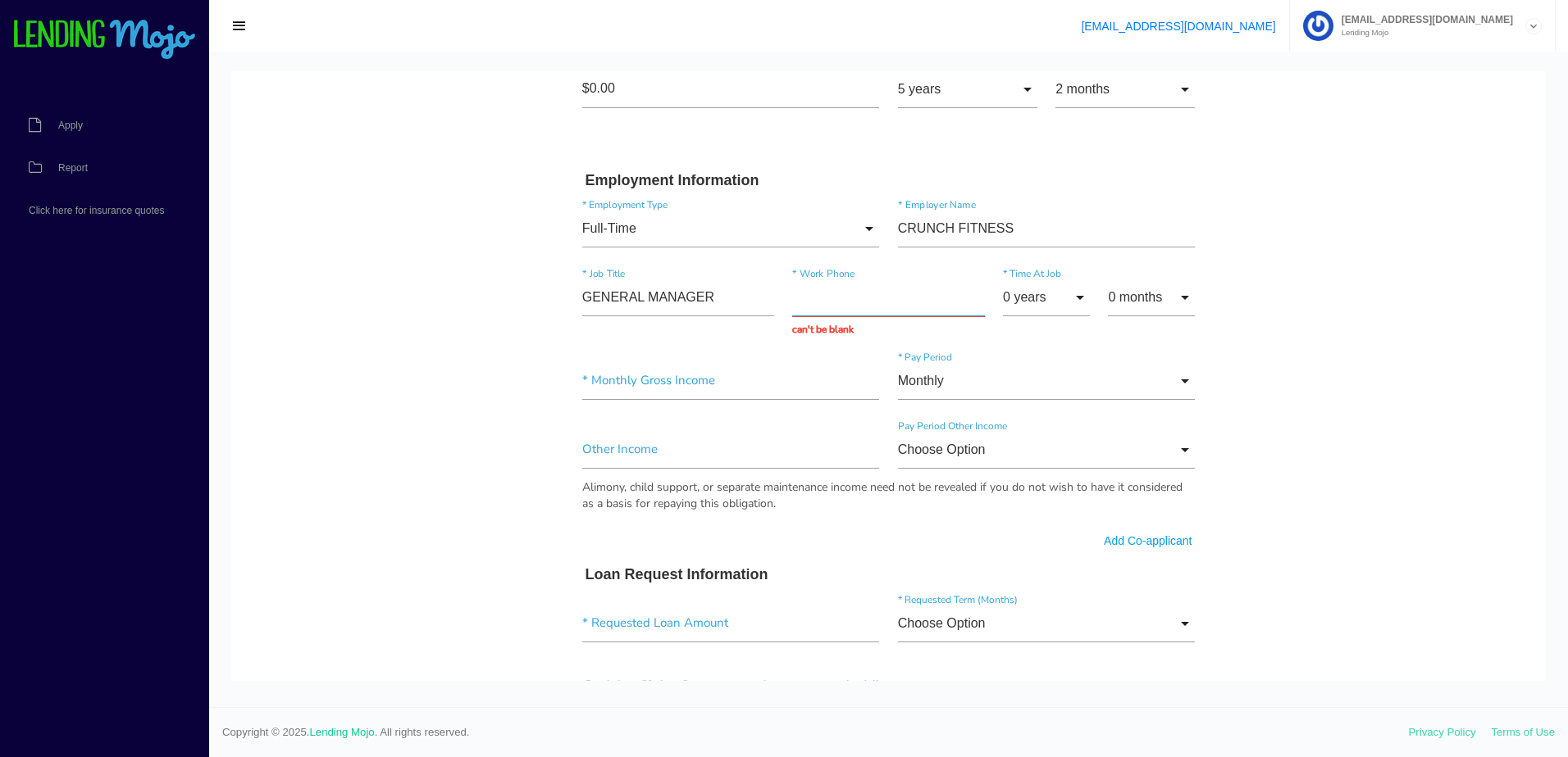
type input "[PHONE_NUMBER]"
click at [964, 294] on input "[PHONE_NUMBER]" at bounding box center [888, 297] width 192 height 38
click at [1043, 309] on input "0 years" at bounding box center [1045, 297] width 86 height 38
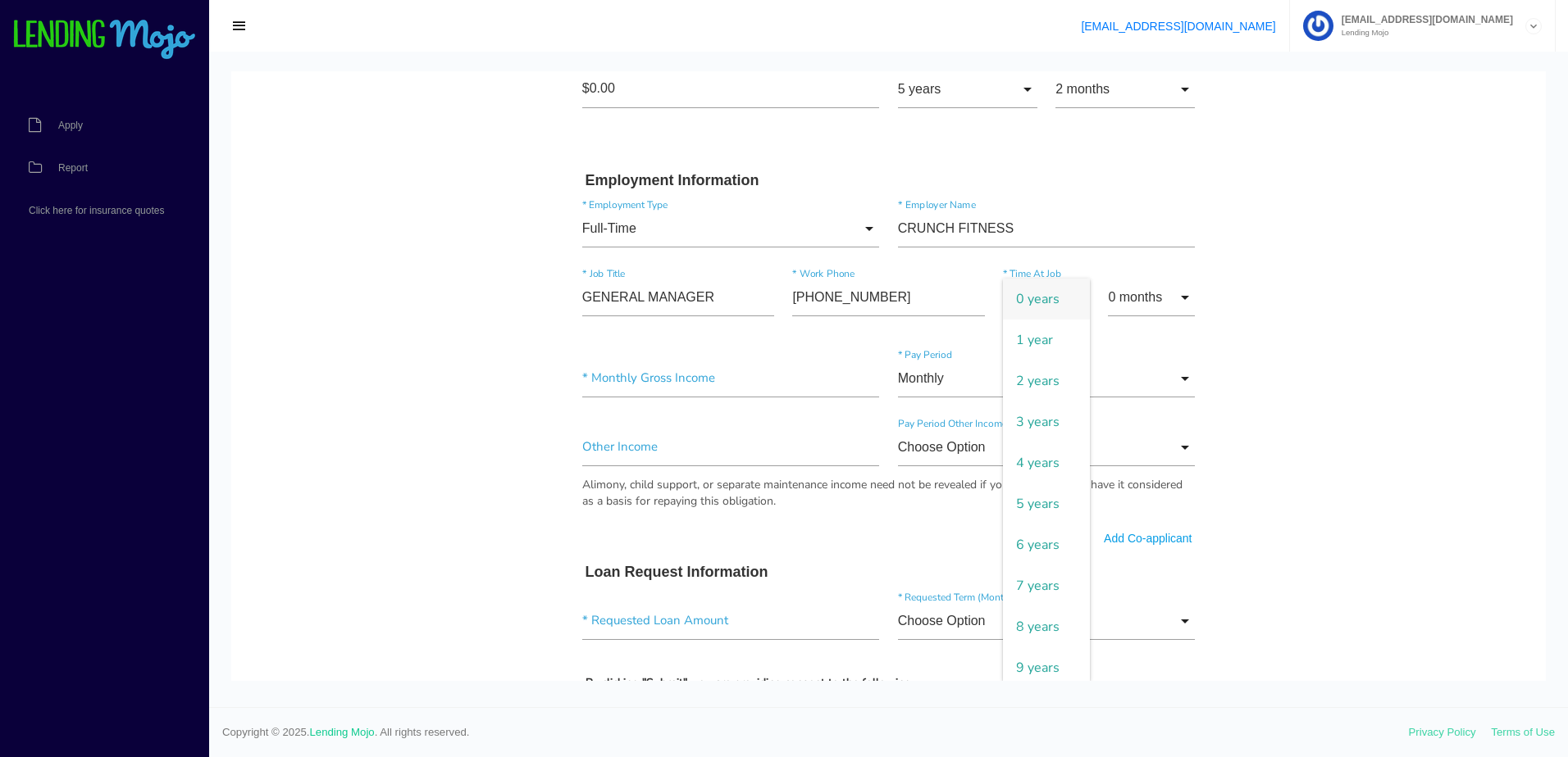
click at [1038, 308] on span "0 years" at bounding box center [1045, 298] width 86 height 41
click at [1131, 302] on input "0 months" at bounding box center [1151, 297] width 86 height 38
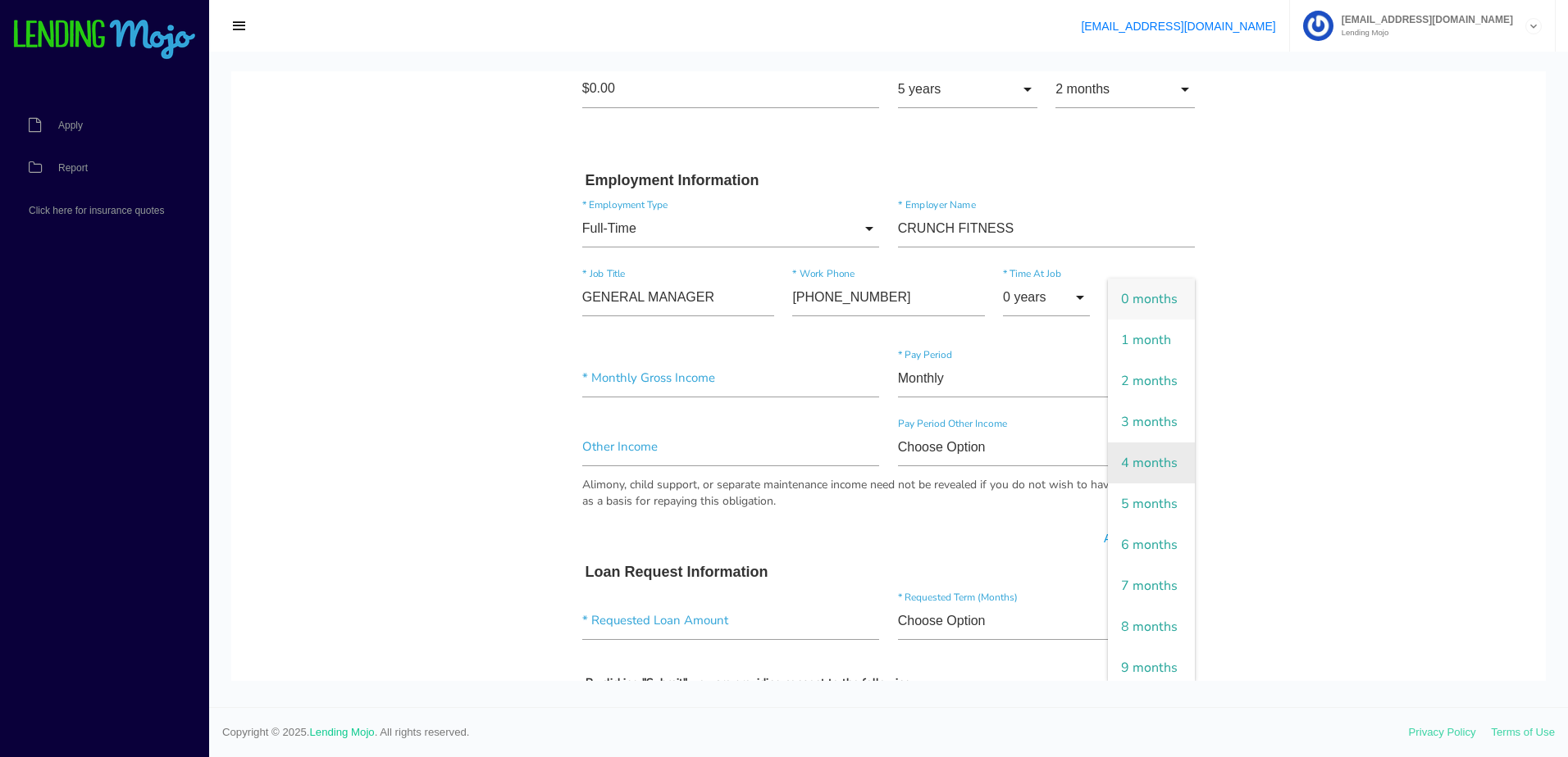
click at [1133, 483] on span "4 months" at bounding box center [1151, 463] width 86 height 41
type input "4 months"
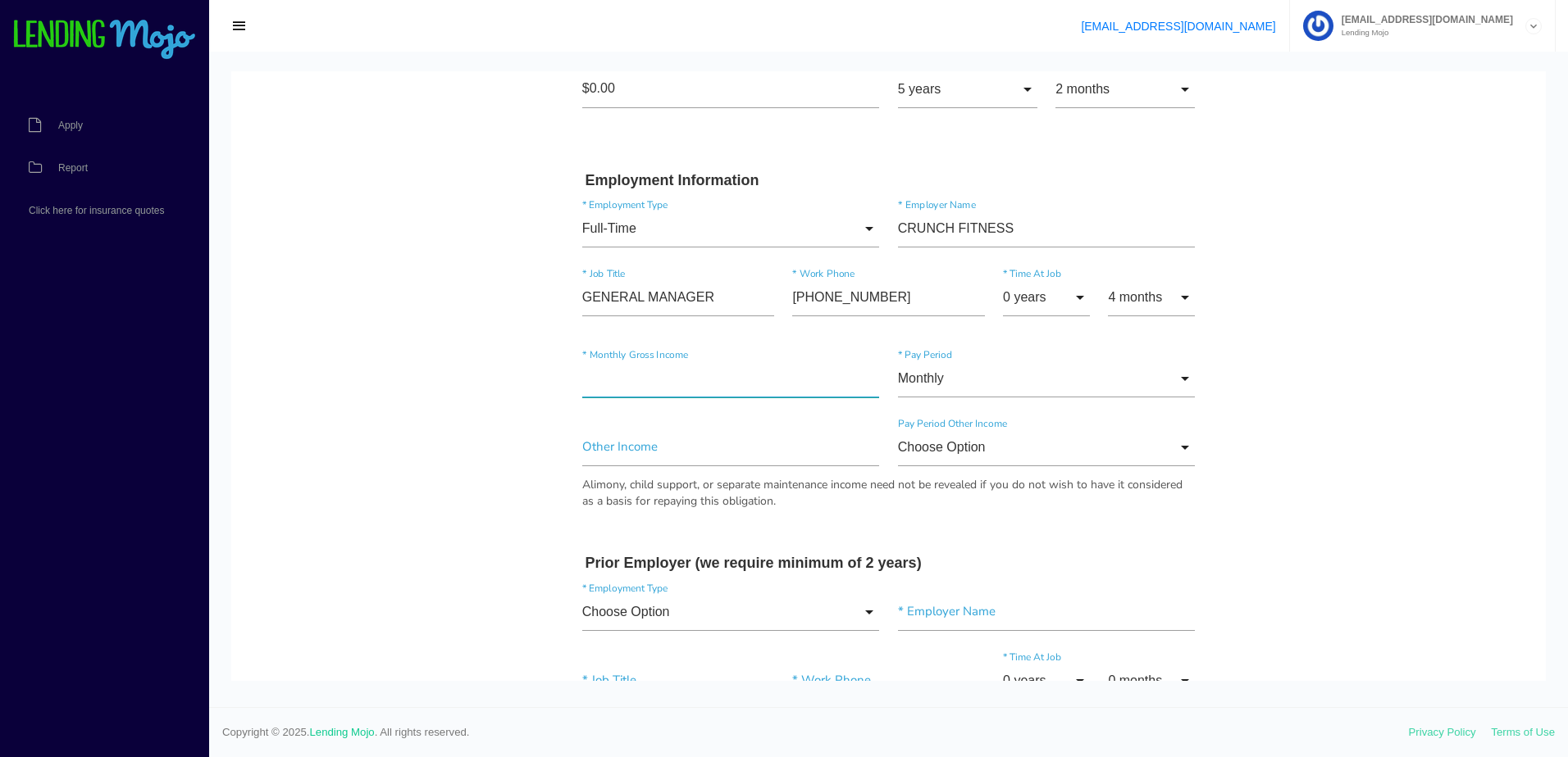
click at [665, 385] on input"] "text" at bounding box center [731, 379] width 297 height 38
type input"] "$4,500.00"
click at [435, 410] on body "Quick, Secure Financing Personalized to You. [PERSON_NAME] * First Name A Middl…" at bounding box center [888, 429] width 1314 height 2028
click at [966, 458] on input "Choose Option" at bounding box center [1046, 447] width 297 height 38
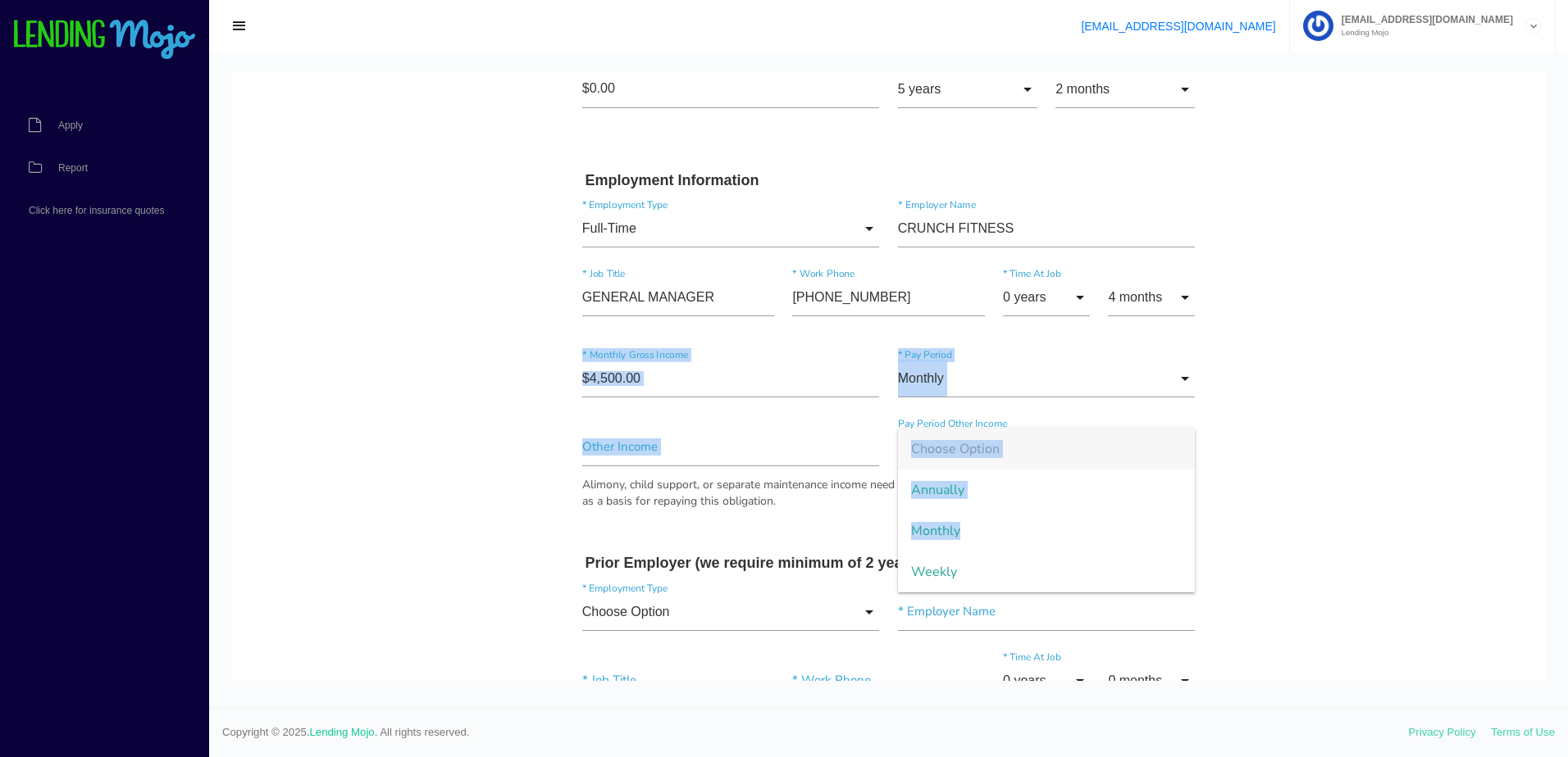
drag, startPoint x: 959, startPoint y: 535, endPoint x: 309, endPoint y: 398, distance: 664.3
click at [309, 398] on body "Quick, Secure Financing Personalized to You. [PERSON_NAME] * First Name A Middl…" at bounding box center [888, 429] width 1314 height 2028
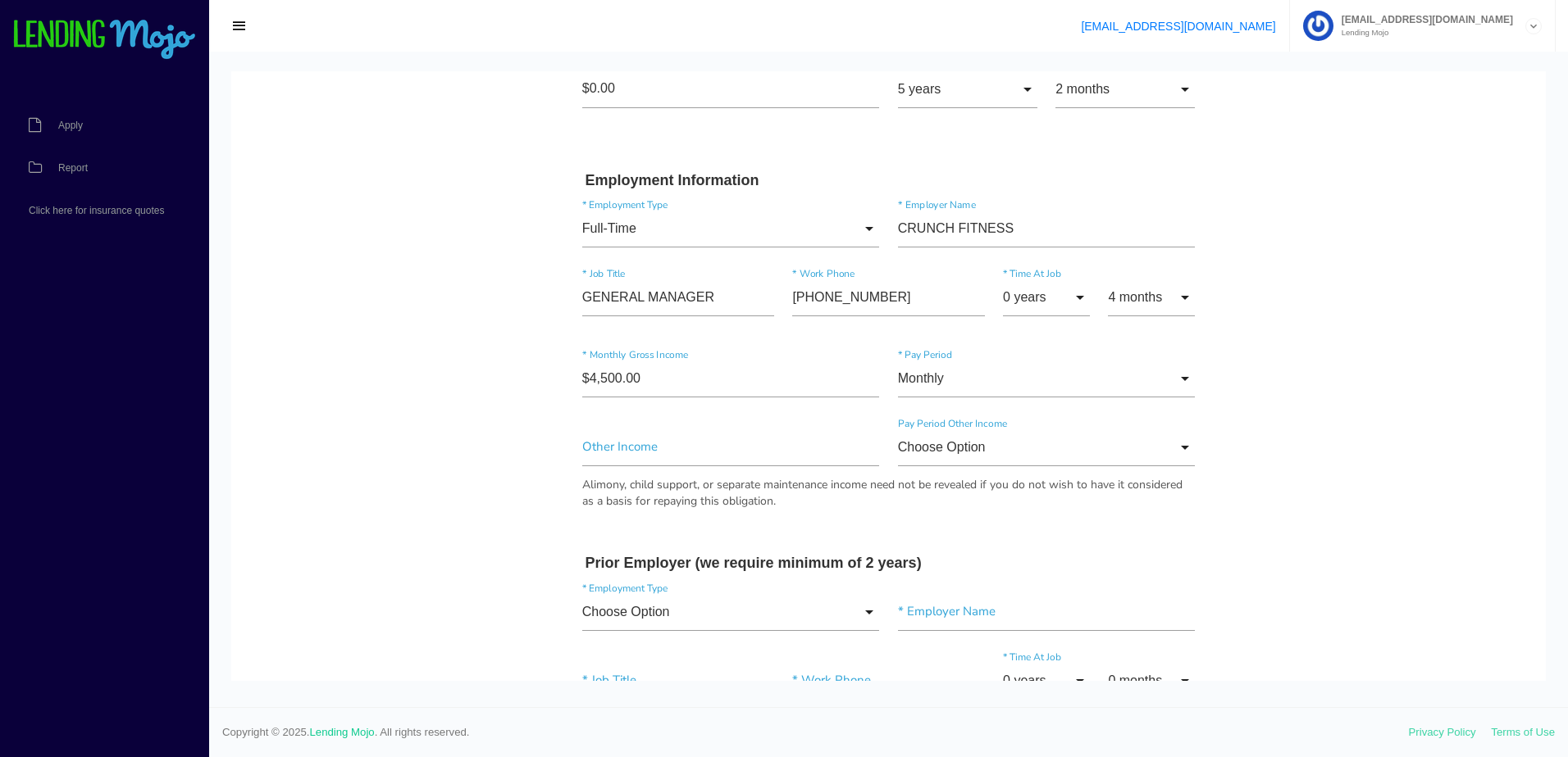
drag, startPoint x: 309, startPoint y: 398, endPoint x: 266, endPoint y: 389, distance: 43.9
click at [266, 389] on body "Quick, Secure Financing Personalized to You. [PERSON_NAME] * First Name A Middl…" at bounding box center [888, 429] width 1314 height 2028
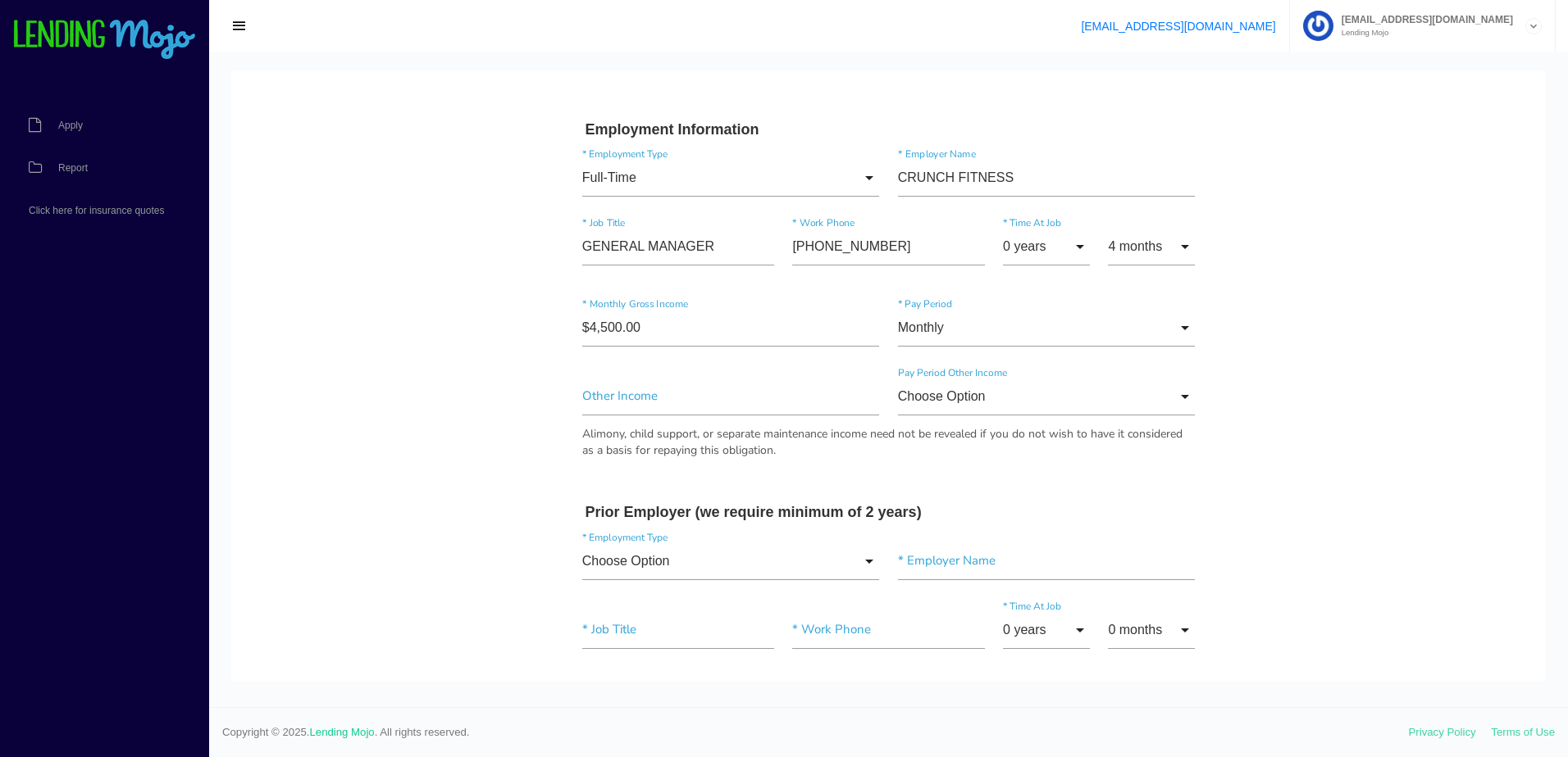
scroll to position [901, 0]
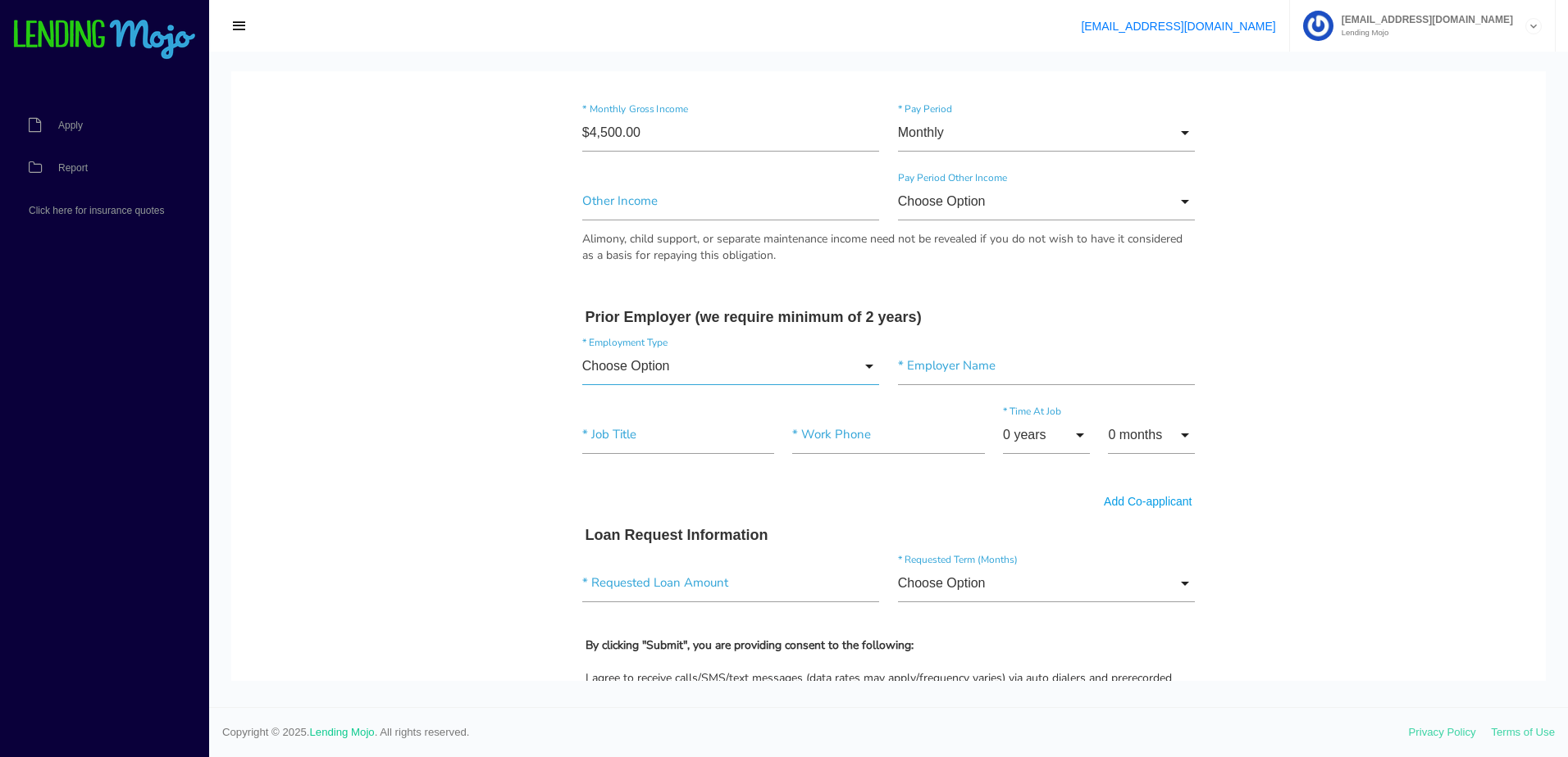
click at [675, 360] on input "Choose Option" at bounding box center [731, 367] width 297 height 38
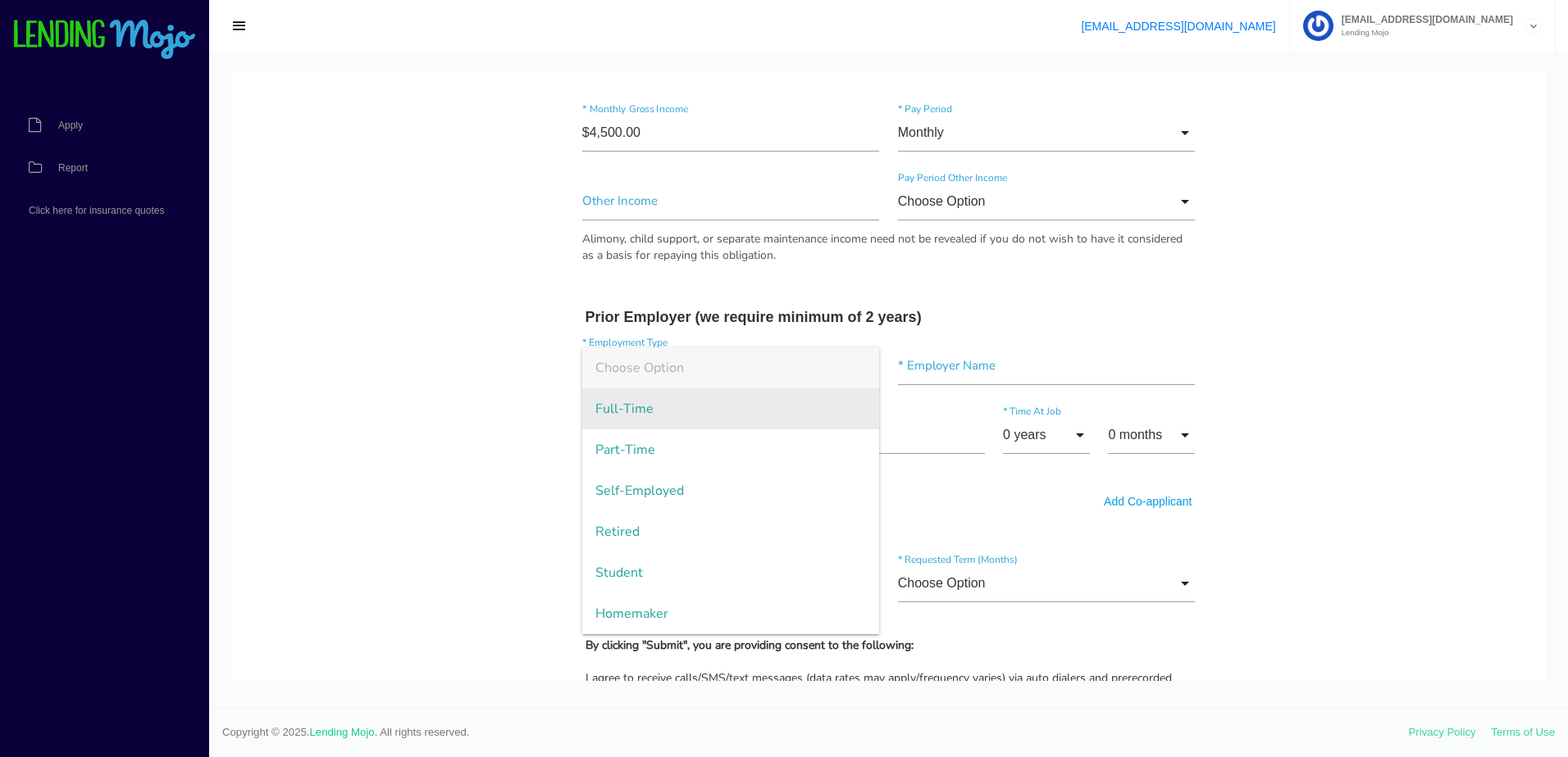
click at [671, 413] on span "Full-Time" at bounding box center [731, 408] width 297 height 41
type input "Full-Time"
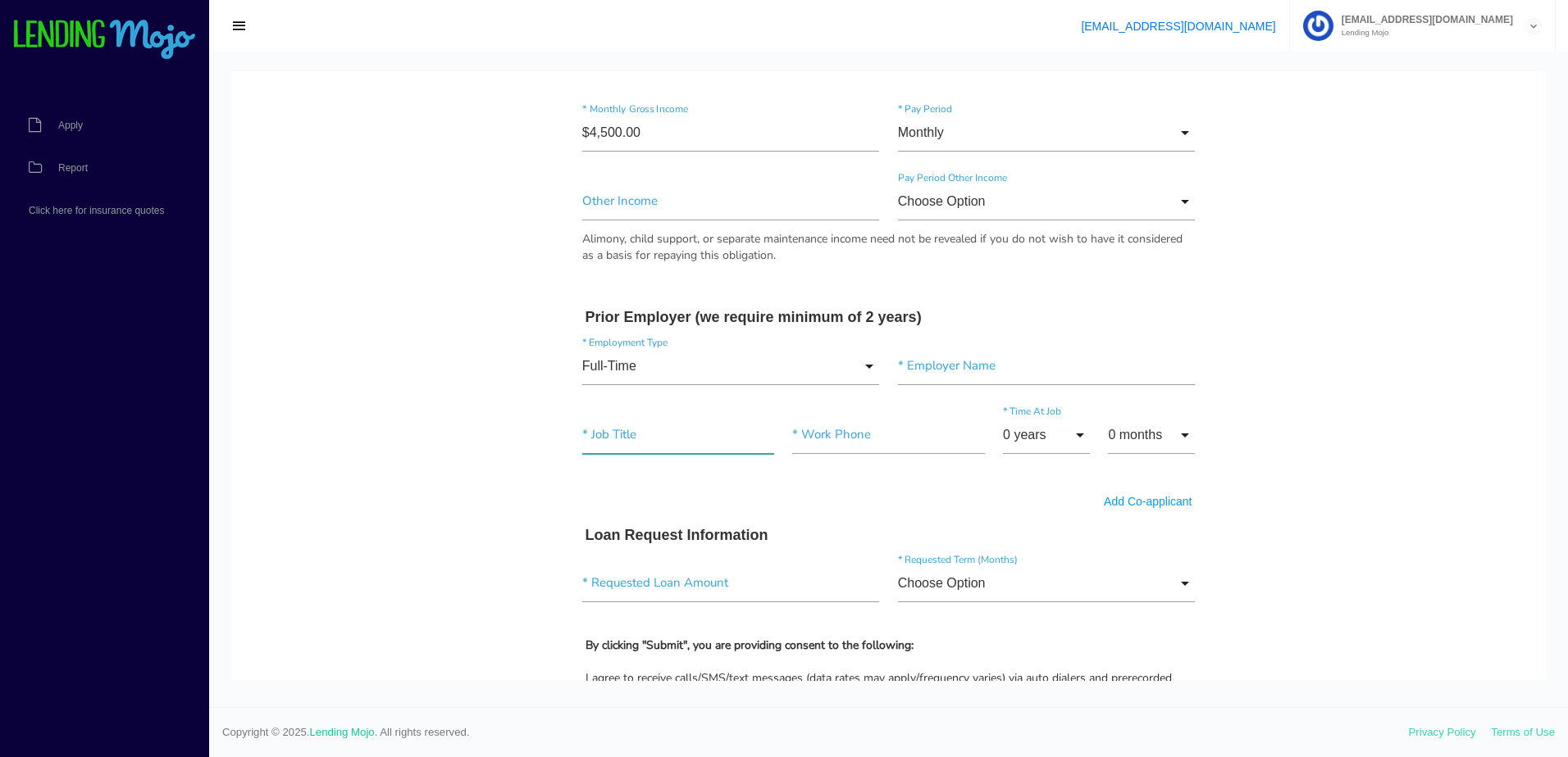
click at [683, 441] on input"] "text" at bounding box center [679, 435] width 192 height 38
paste input"] "GENERAL MANAGER"
type input"] "GENERAL MANAGER"
click at [976, 350] on input"] "text" at bounding box center [1046, 367] width 297 height 38
paste input"] "PLANET FITNESS"
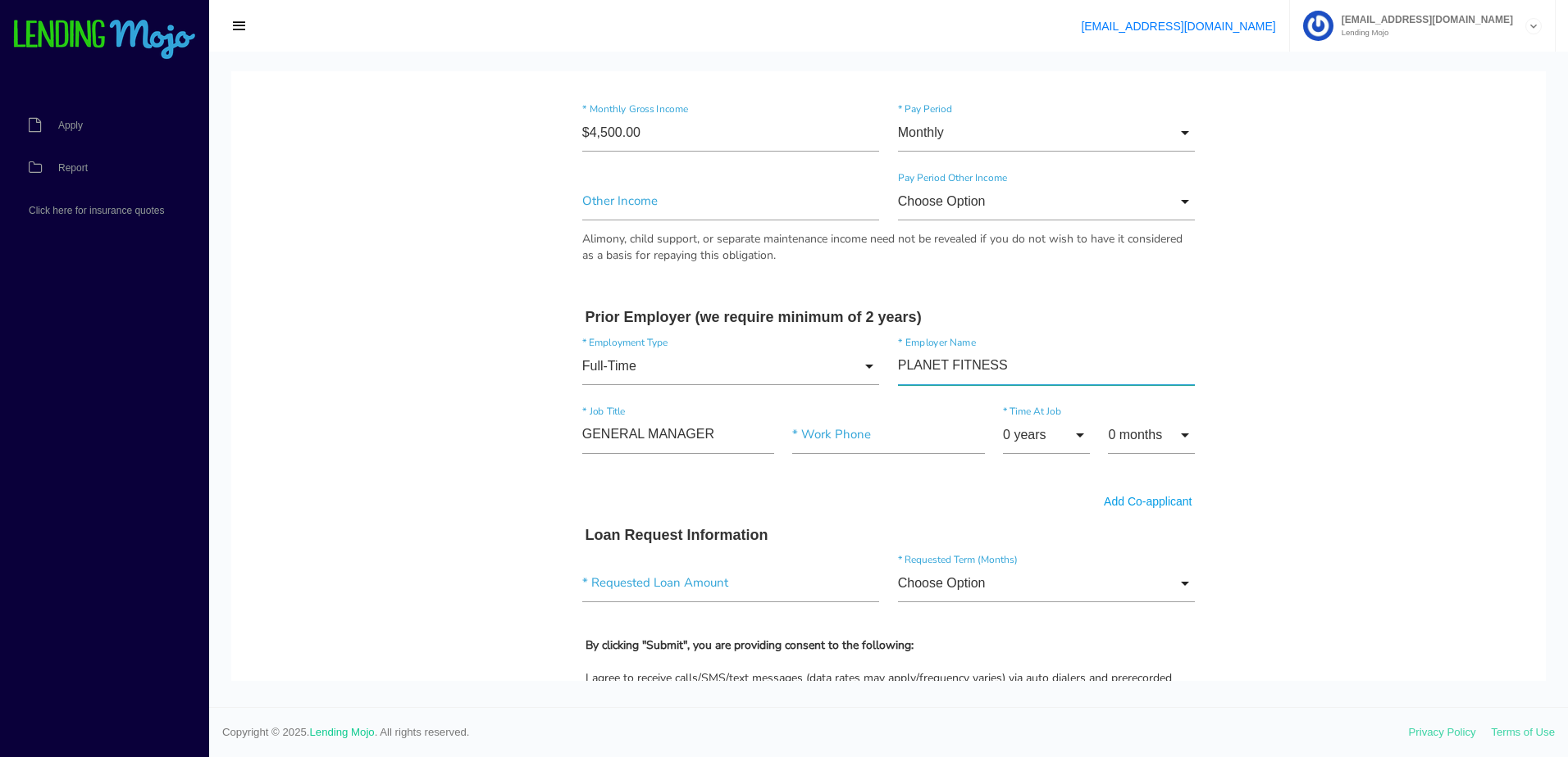
type input"] "PLANET FITNESS"
click at [860, 437] on input"] "text" at bounding box center [888, 435] width 192 height 38
click at [882, 445] on input "text" at bounding box center [888, 435] width 192 height 38
paste input "[PHONE_NUMBER]"
type input "[PHONE_NUMBER]"
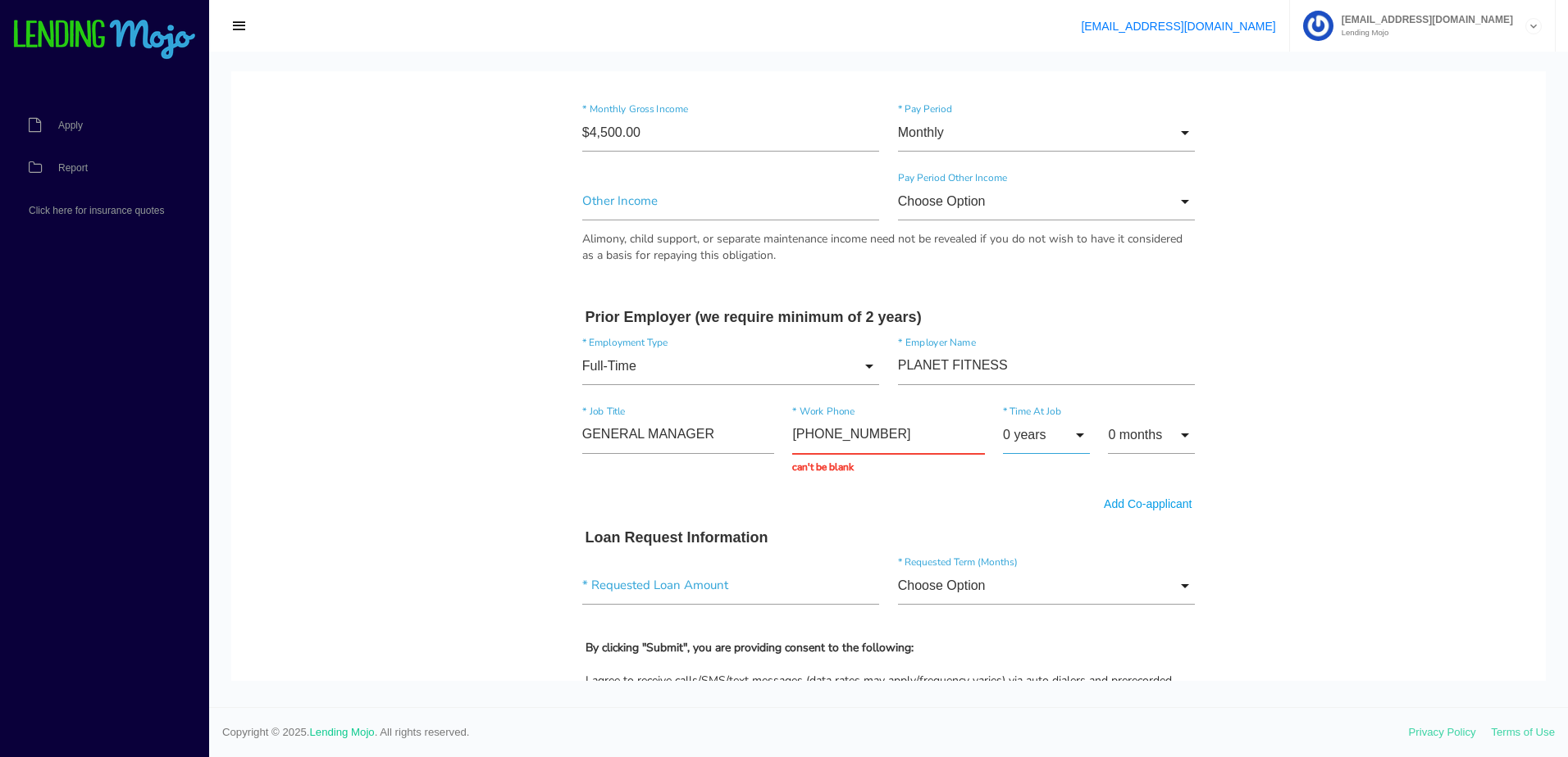
click at [1007, 440] on input "0 years" at bounding box center [1045, 435] width 86 height 38
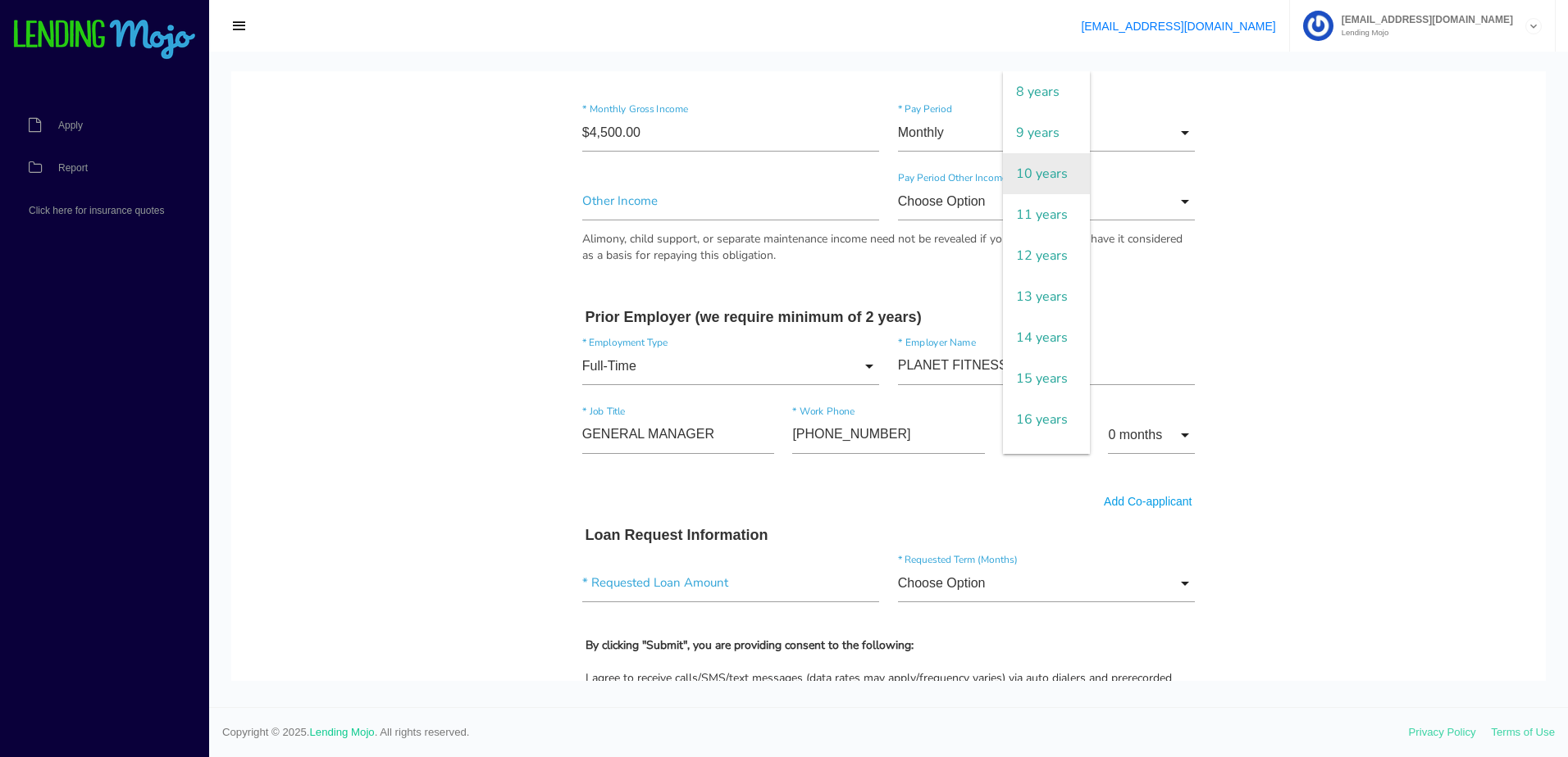
click at [1029, 189] on span "10 years" at bounding box center [1045, 173] width 86 height 41
type input "10 years"
click at [1133, 437] on input "0 months" at bounding box center [1151, 435] width 86 height 38
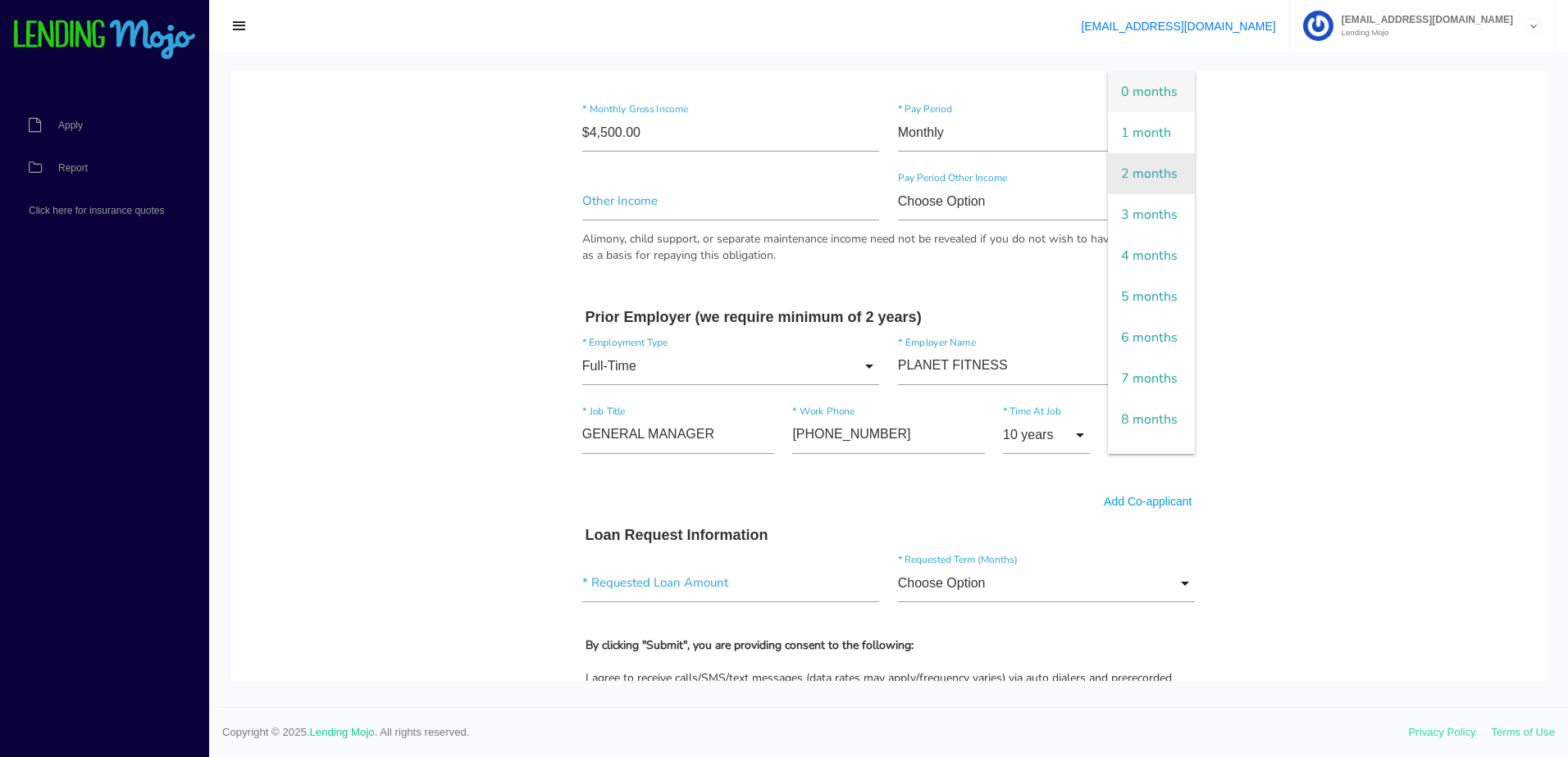
click at [1129, 194] on span "2 months" at bounding box center [1151, 173] width 86 height 41
type input "2 months"
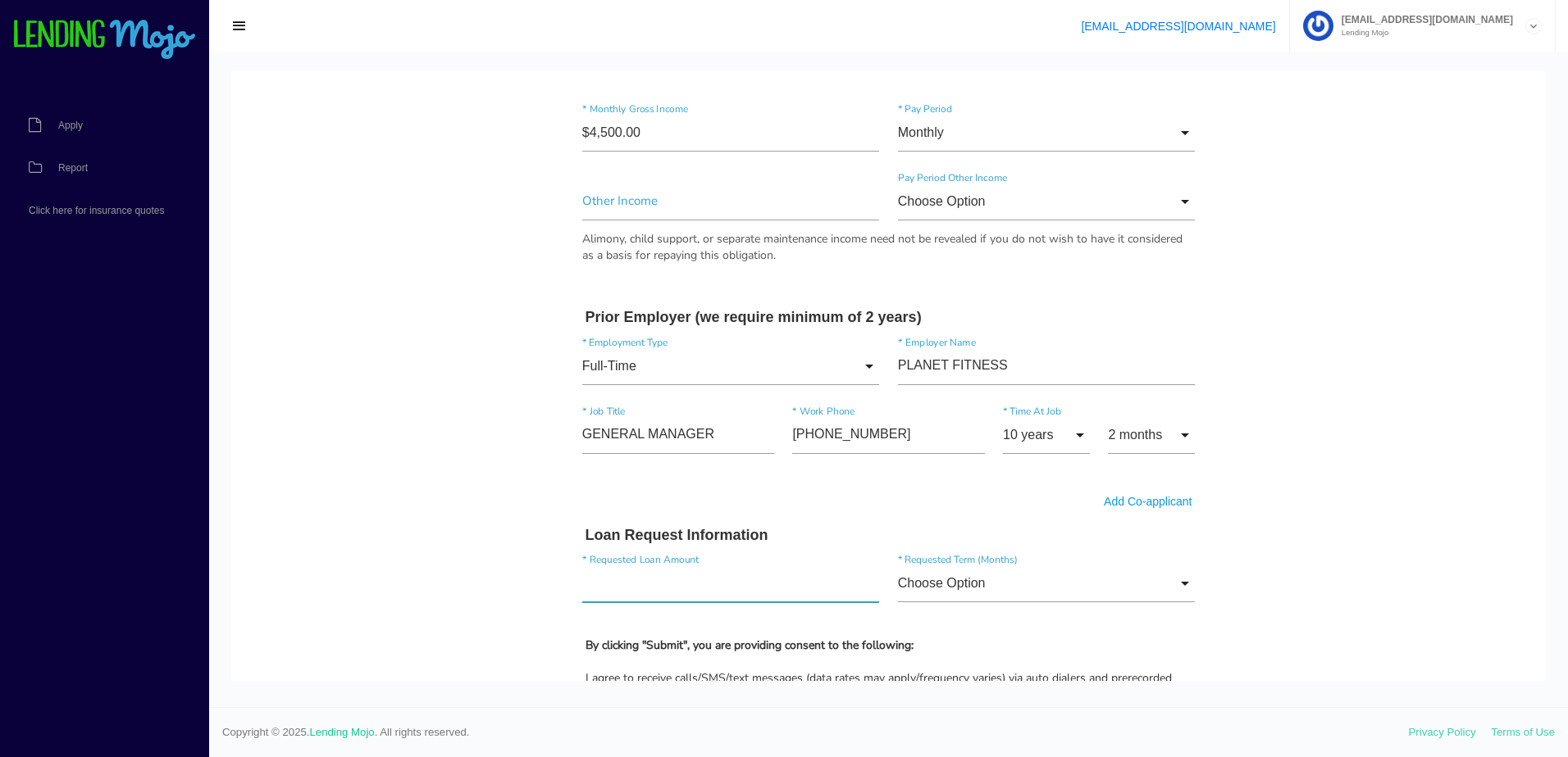
click at [690, 567] on input"] "text" at bounding box center [731, 583] width 297 height 38
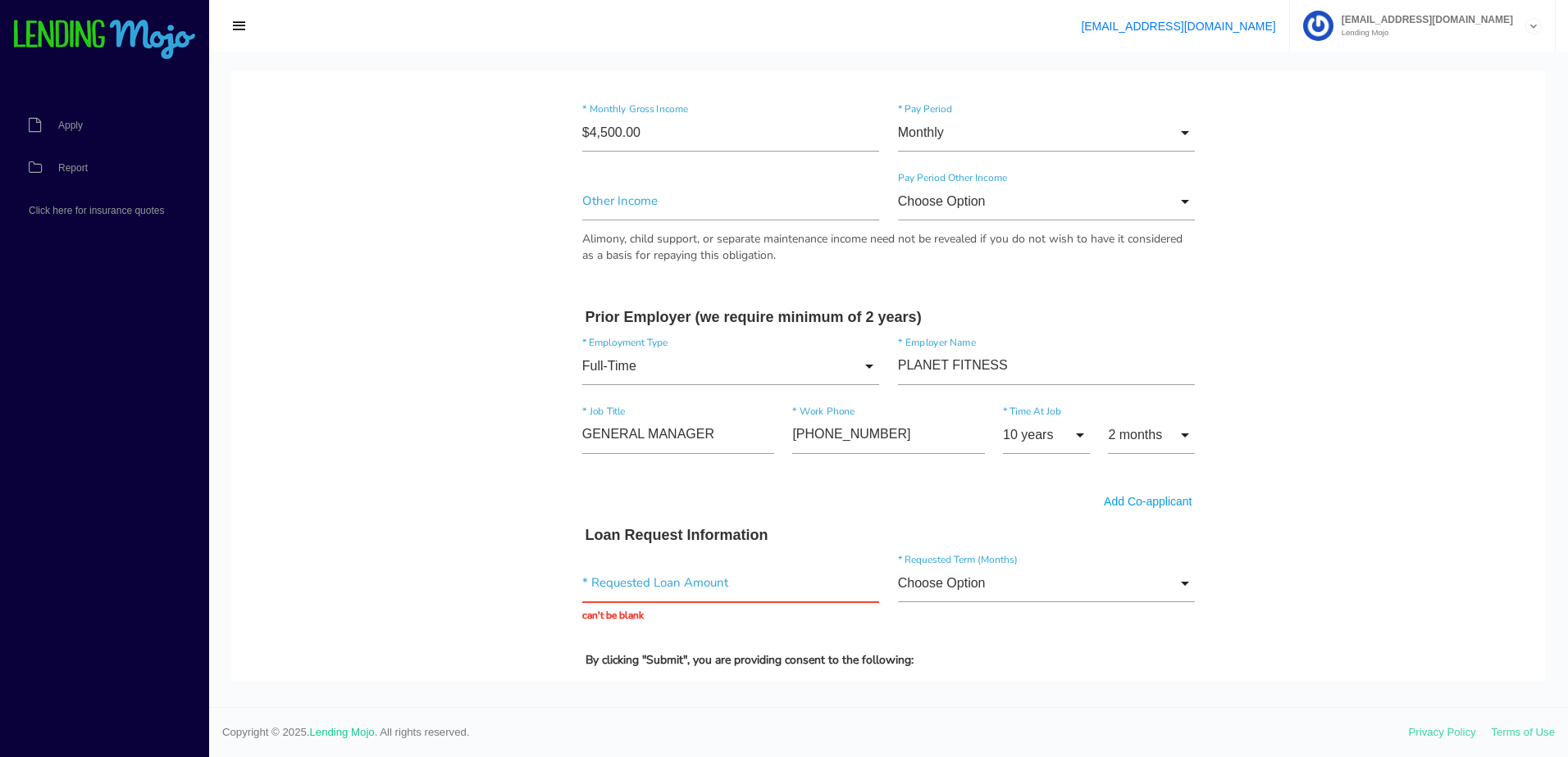
click at [961, 479] on div "GENERAL MANAGER * Job Title [PHONE_NUMBER] * Work Phone 10 years 0 years 1 year…" at bounding box center [889, 444] width 631 height 81
click at [958, 580] on input "Choose Option" at bounding box center [1046, 583] width 297 height 38
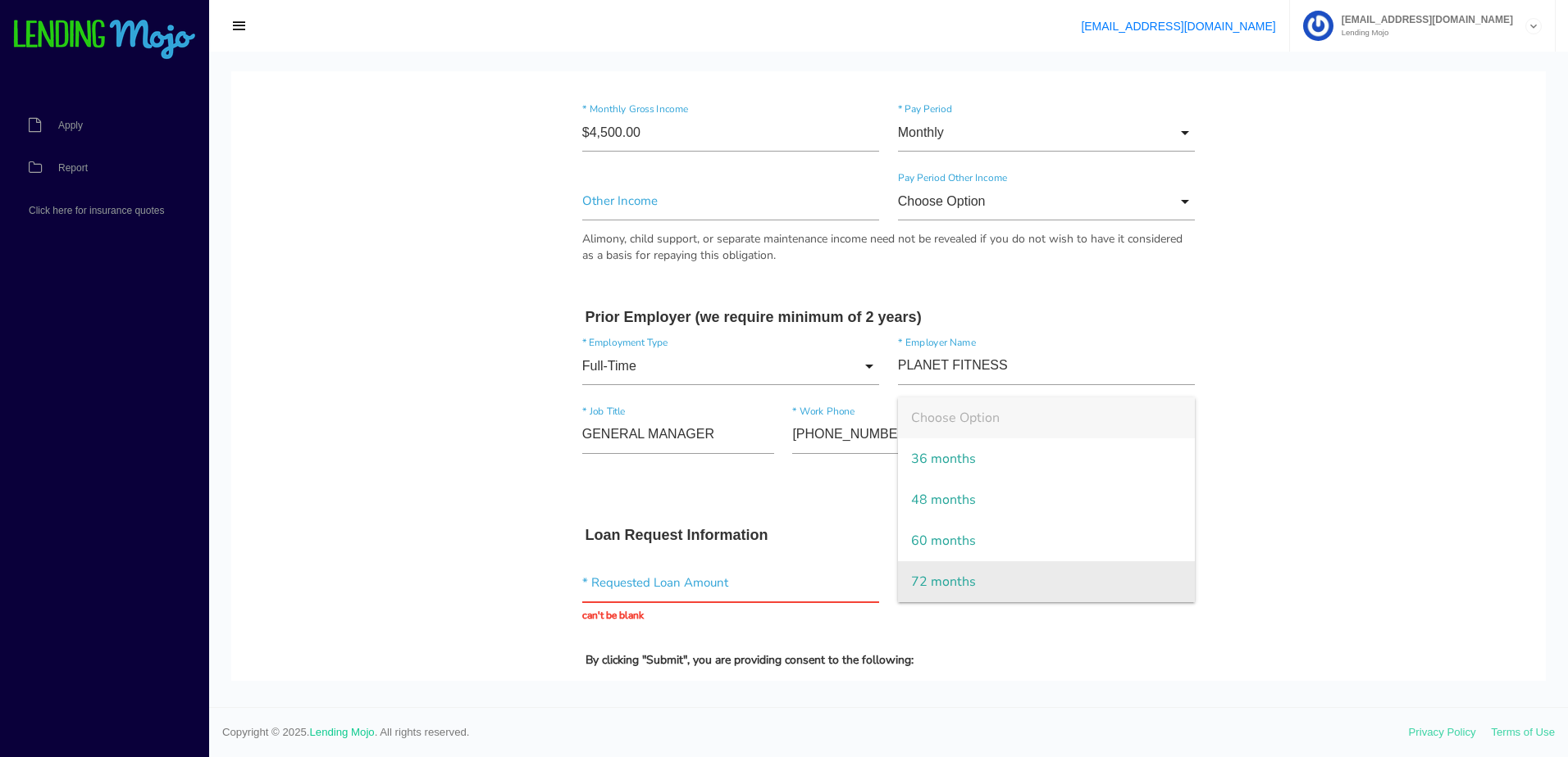
click at [969, 590] on span "72 months" at bounding box center [1046, 581] width 297 height 41
type input "72 months"
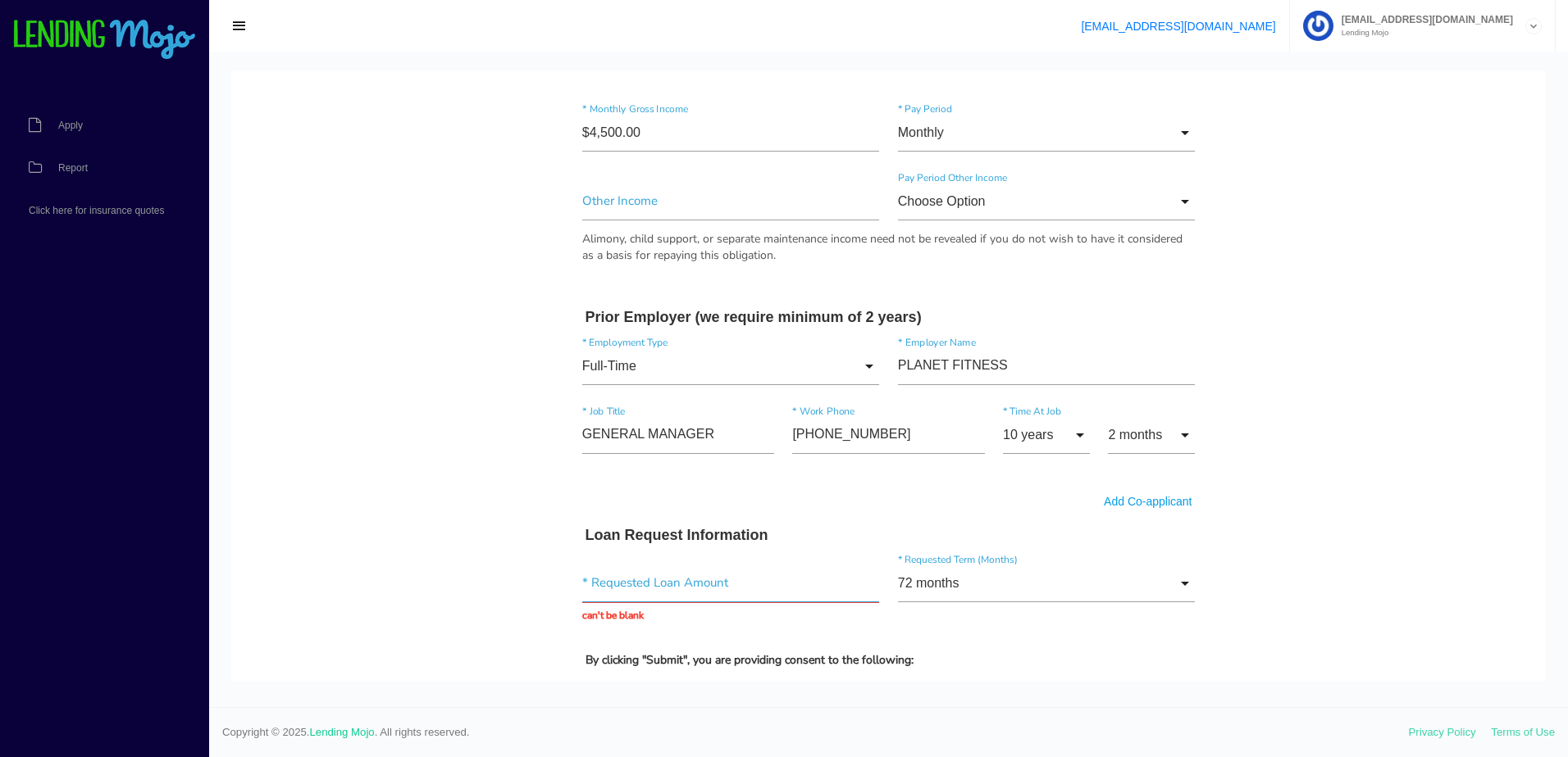
click at [758, 595] on input "text" at bounding box center [731, 583] width 297 height 38
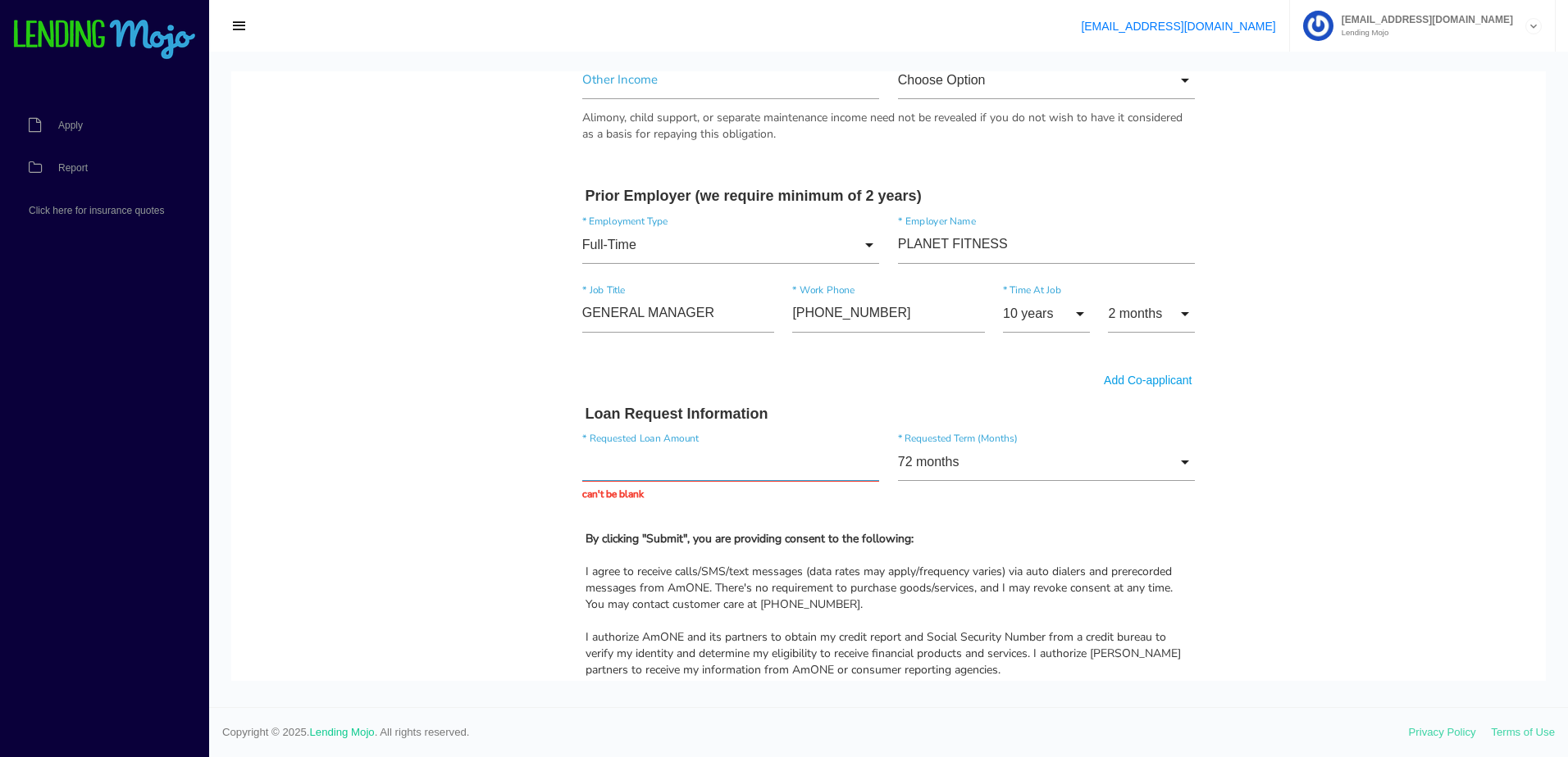
scroll to position [1066, 0]
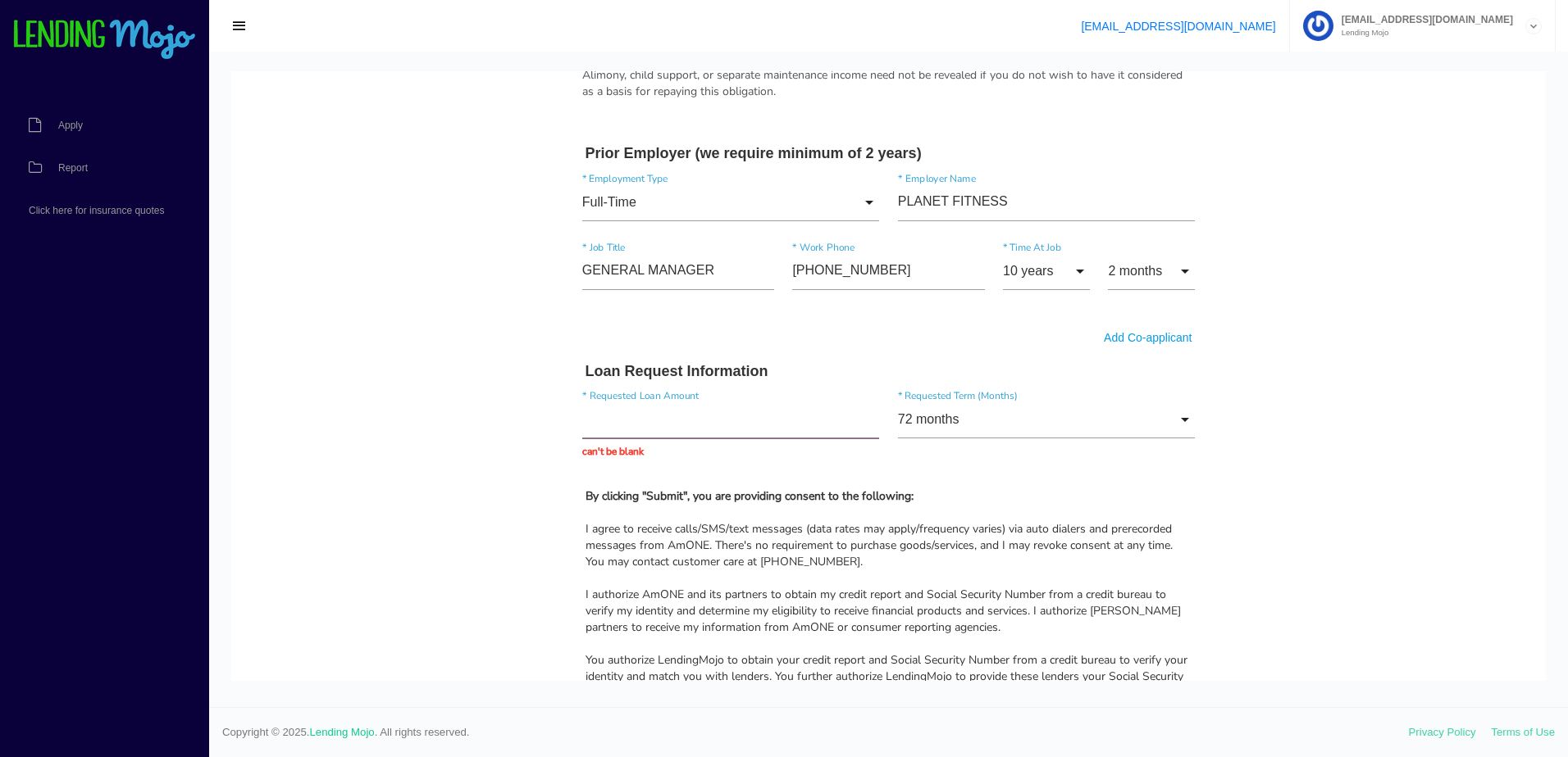
click at [632, 422] on input "text" at bounding box center [731, 420] width 297 height 38
type input "$2,500.00"
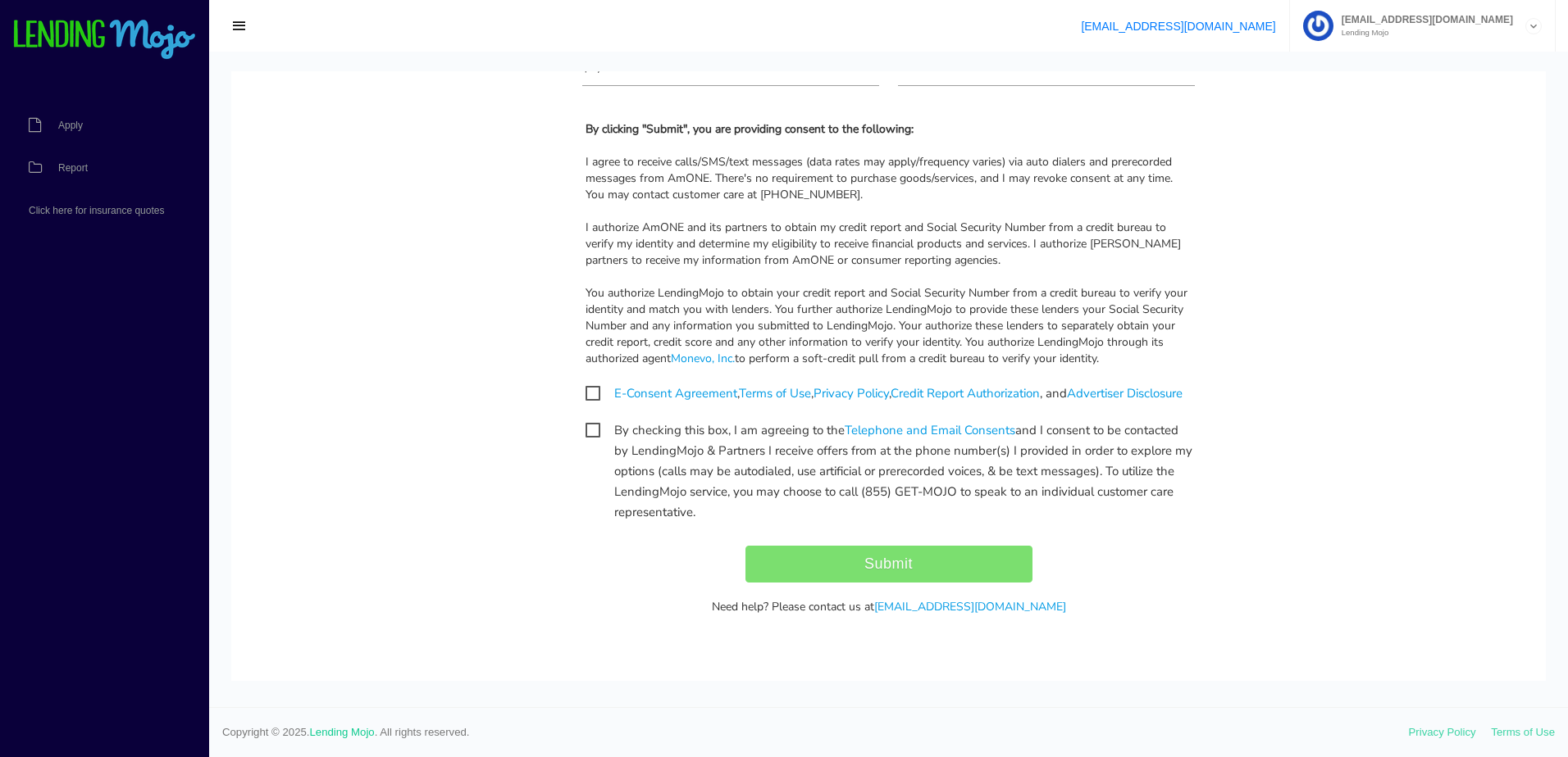
click at [589, 384] on span "E-Consent Agreement , Terms of Use , Privacy Policy , Credit Report Authorizati…" at bounding box center [884, 394] width 597 height 21
checkbox input "true"
click at [600, 427] on span "By checking this box, I am agreeing to the Telephone and Email Consents and I c…" at bounding box center [889, 431] width 606 height 21
checkbox input "true"
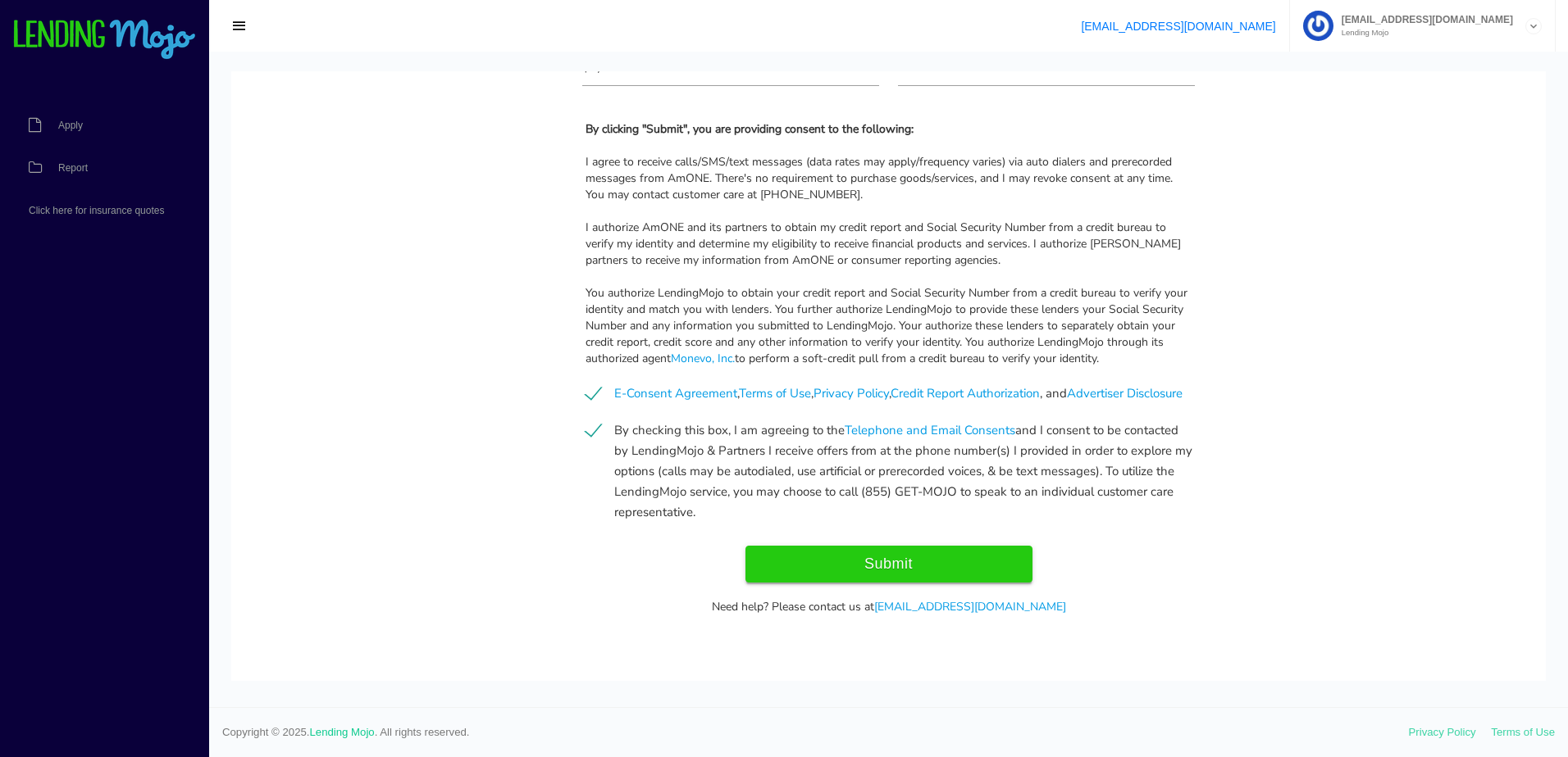
click at [882, 582] on input "Submit" at bounding box center [889, 564] width 287 height 37
type input "Submit"
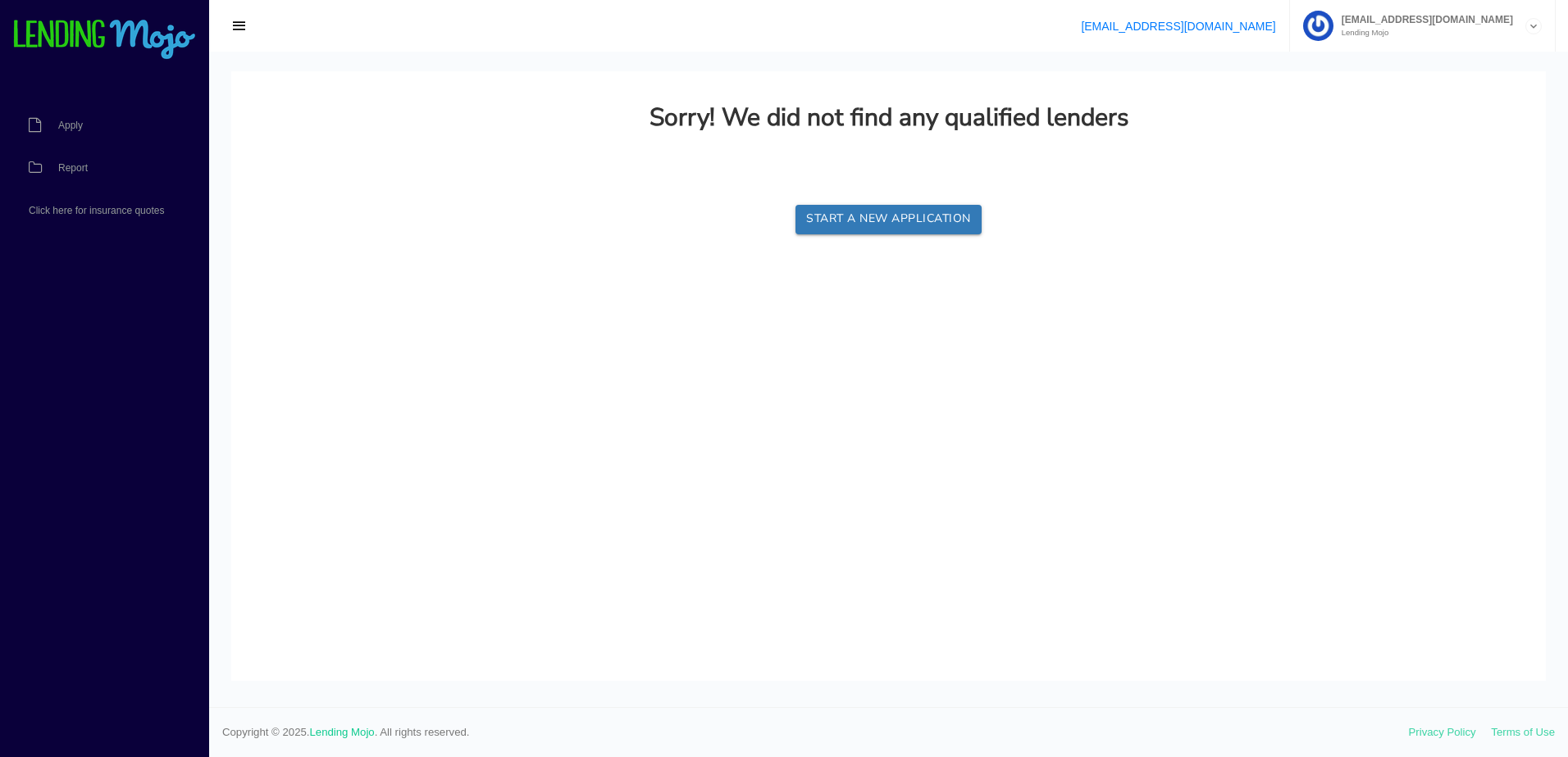
scroll to position [0, 0]
